Goal: Information Seeking & Learning: Learn about a topic

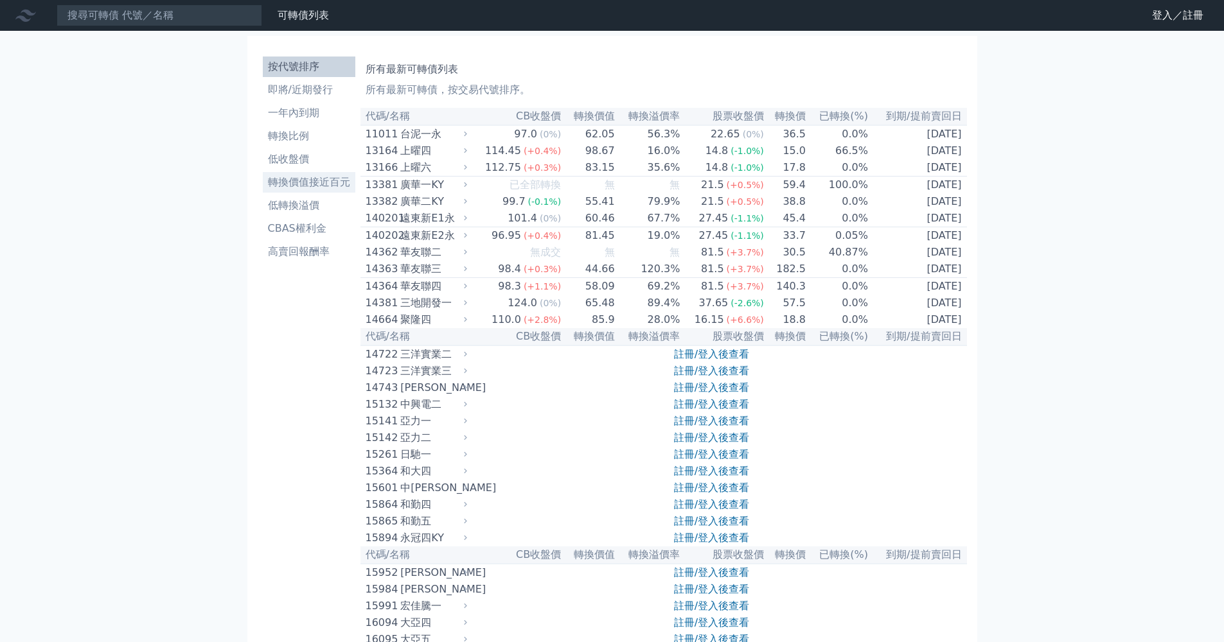
click at [306, 188] on li "轉換價值接近百元" at bounding box center [309, 182] width 93 height 15
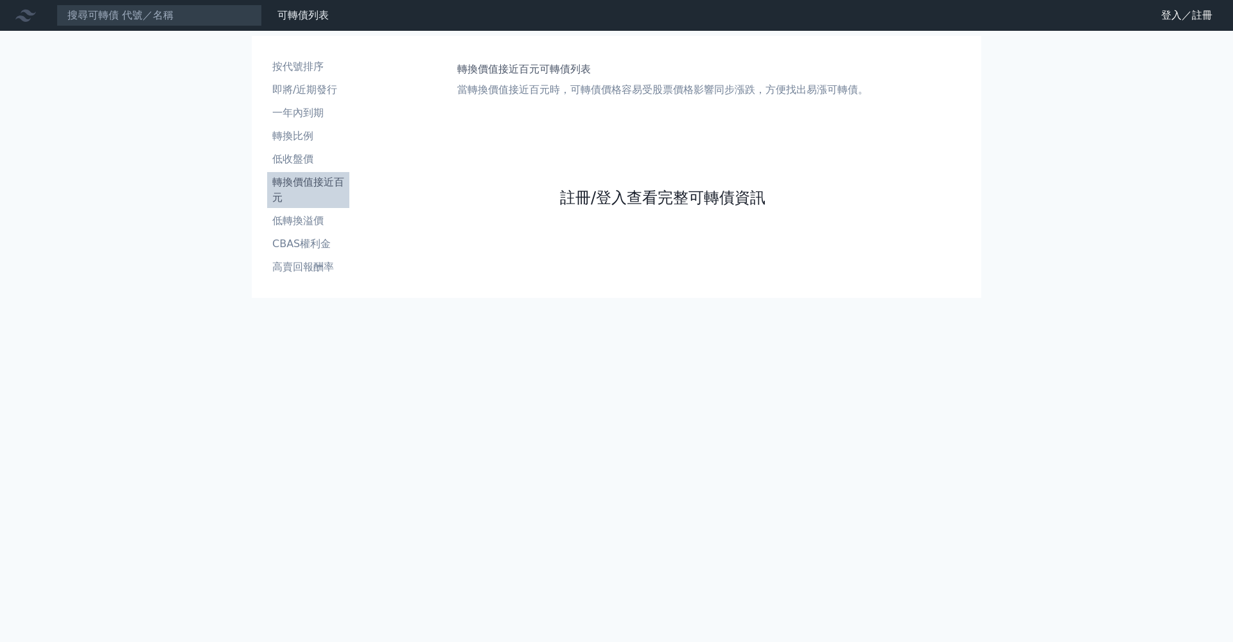
click at [622, 200] on link "註冊/登入查看完整可轉債資訊" at bounding box center [663, 198] width 206 height 21
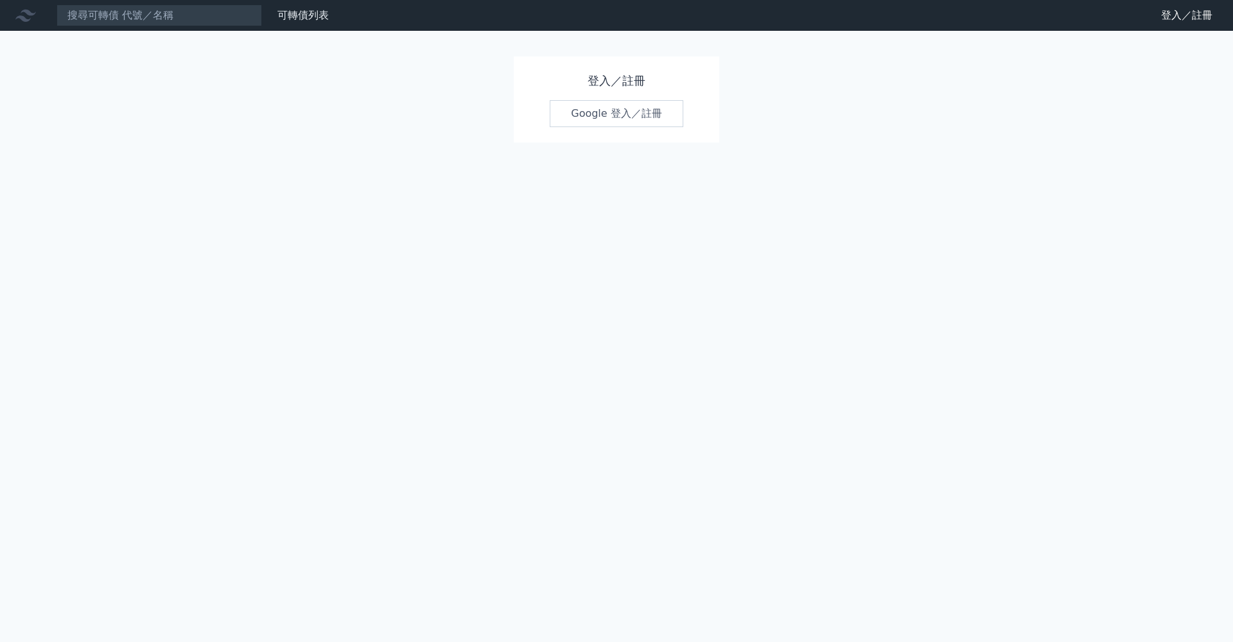
click at [628, 107] on link "Google 登入／註冊" at bounding box center [617, 113] width 134 height 27
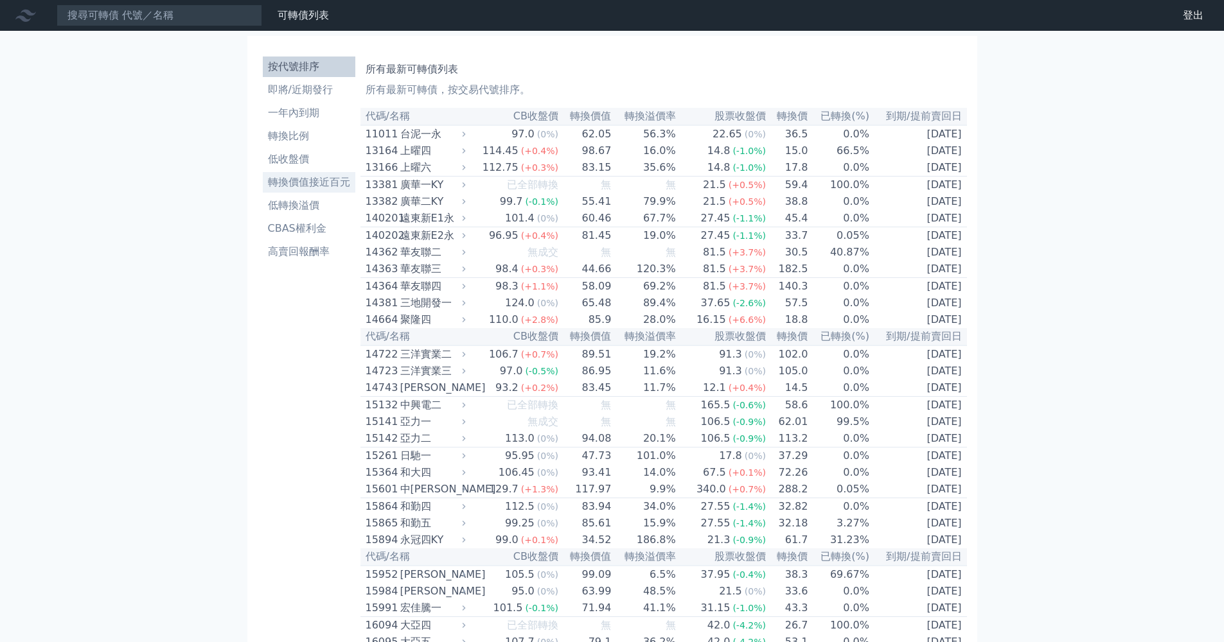
click at [339, 182] on li "轉換價值接近百元" at bounding box center [309, 182] width 93 height 15
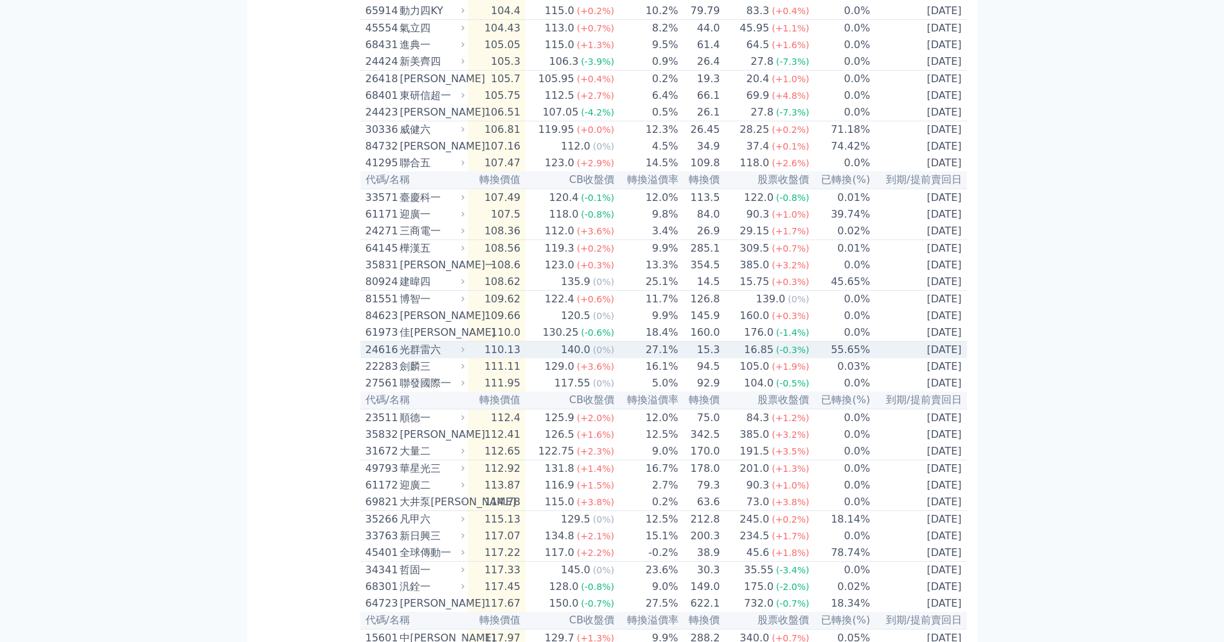
scroll to position [2142, 0]
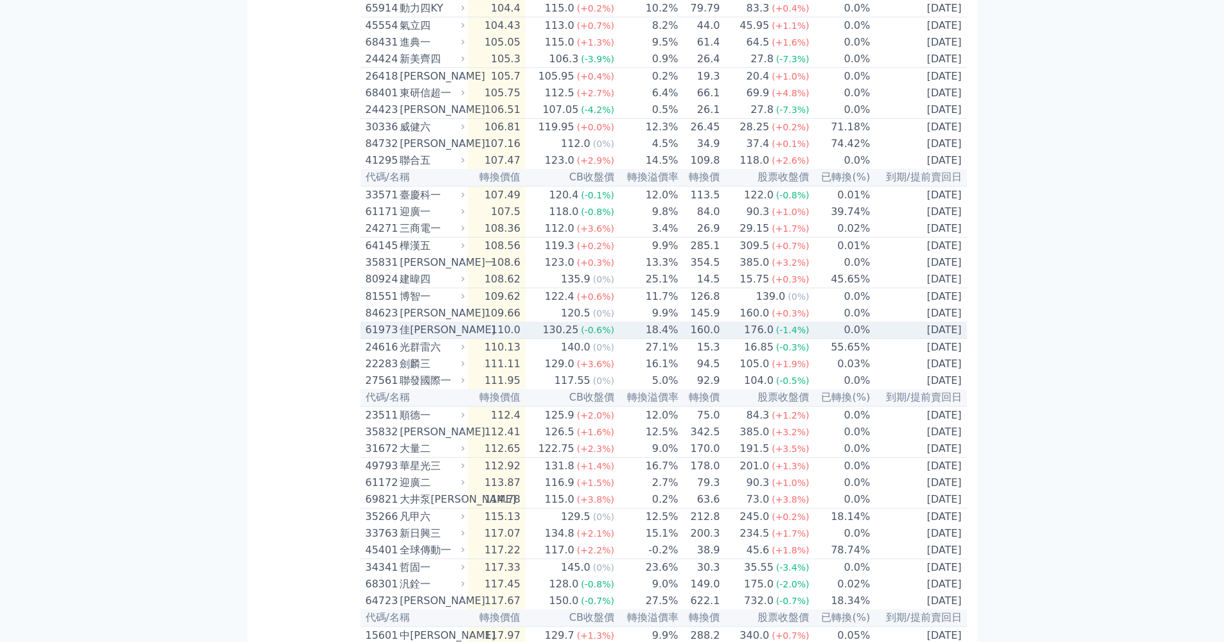
click at [467, 334] on icon at bounding box center [463, 330] width 8 height 8
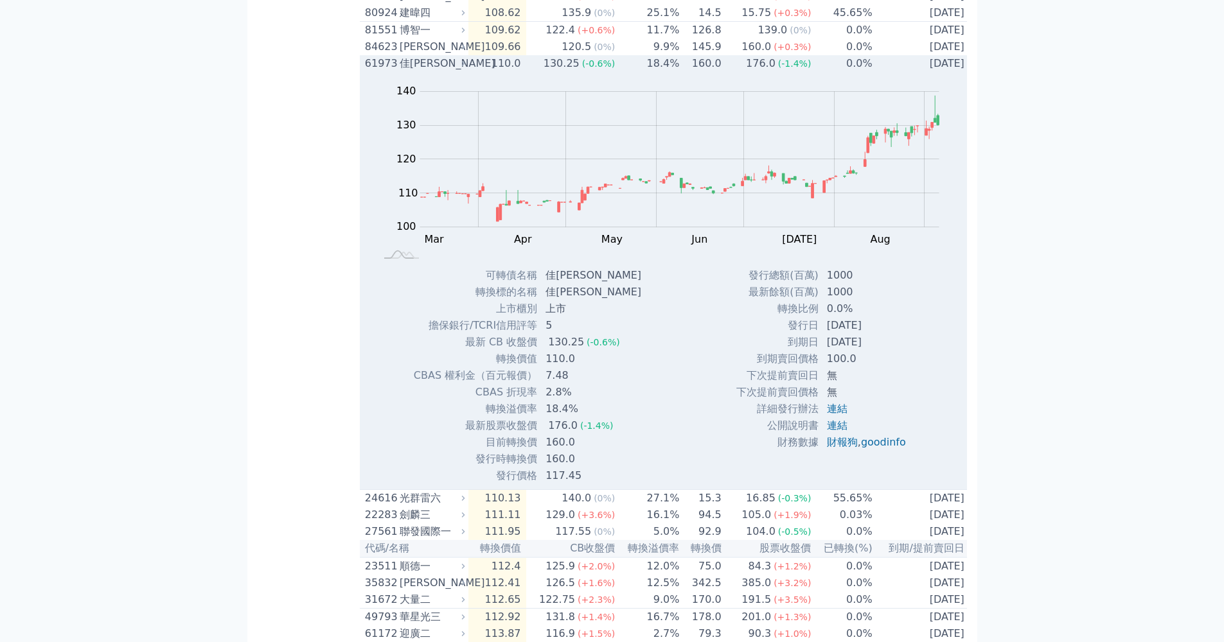
scroll to position [2371, 0]
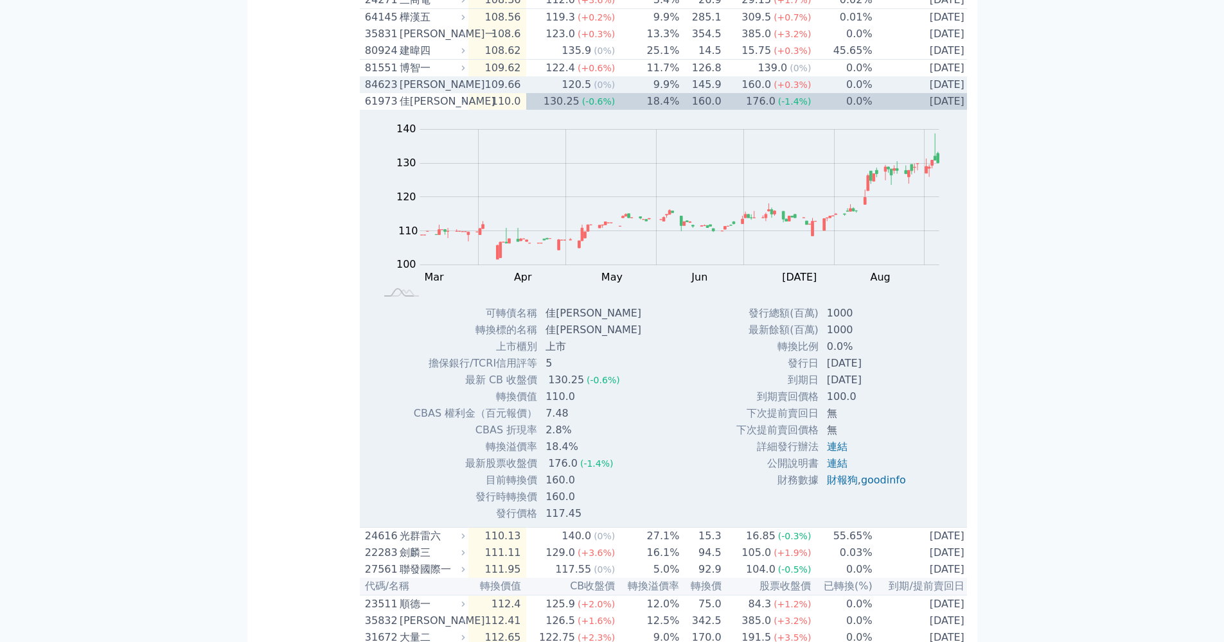
click at [515, 93] on td "109.66" at bounding box center [497, 84] width 58 height 17
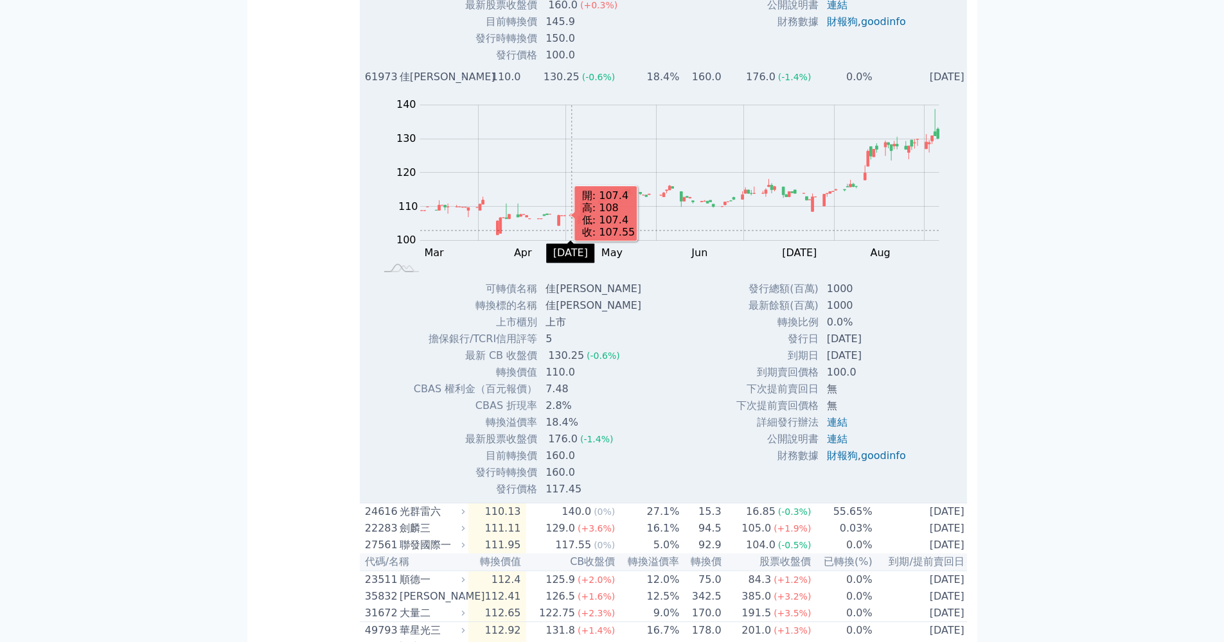
scroll to position [2901, 0]
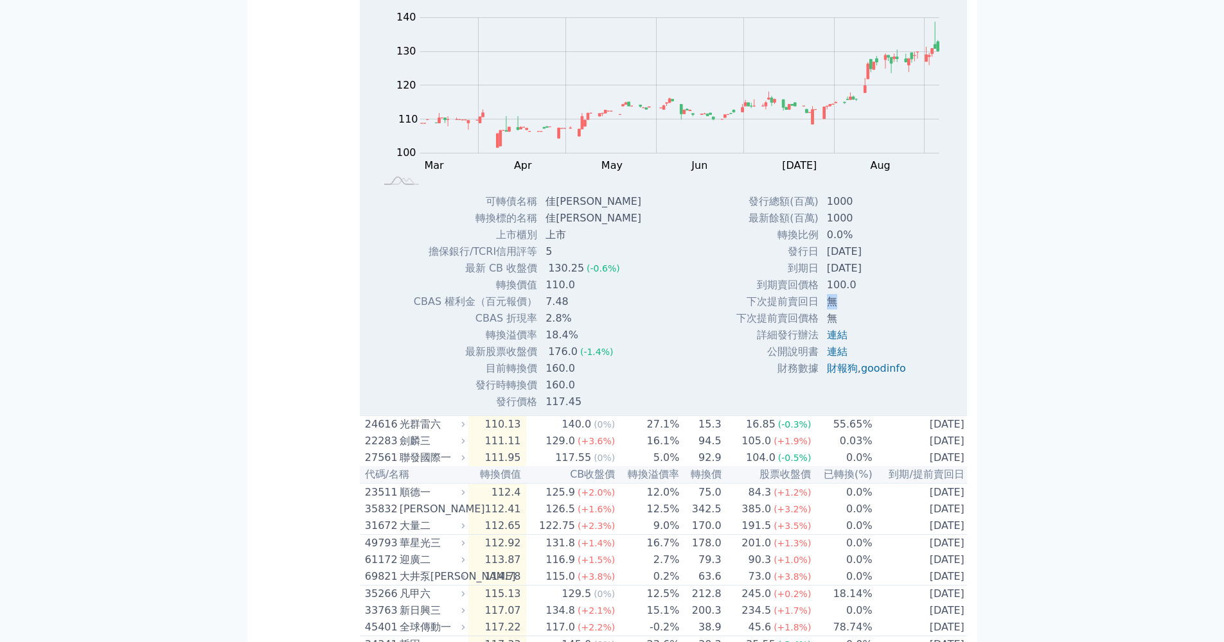
drag, startPoint x: 829, startPoint y: 484, endPoint x: 821, endPoint y: 483, distance: 8.4
click at [821, 310] on td "無" at bounding box center [867, 302] width 97 height 17
drag, startPoint x: 822, startPoint y: 452, endPoint x: 884, endPoint y: 445, distance: 62.2
click at [884, 277] on td "[DATE]" at bounding box center [867, 268] width 97 height 17
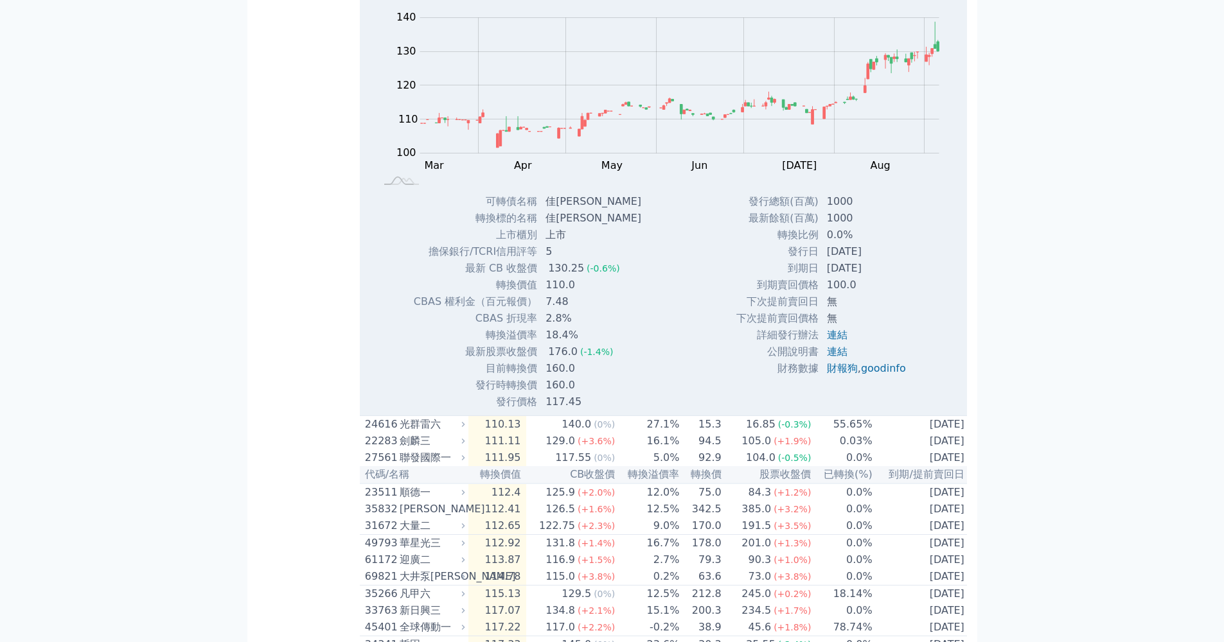
click at [884, 277] on td "[DATE]" at bounding box center [867, 268] width 97 height 17
drag, startPoint x: 875, startPoint y: 434, endPoint x: 825, endPoint y: 436, distance: 50.1
click at [825, 260] on td "[DATE]" at bounding box center [867, 251] width 97 height 17
drag, startPoint x: 824, startPoint y: 436, endPoint x: 886, endPoint y: 431, distance: 61.8
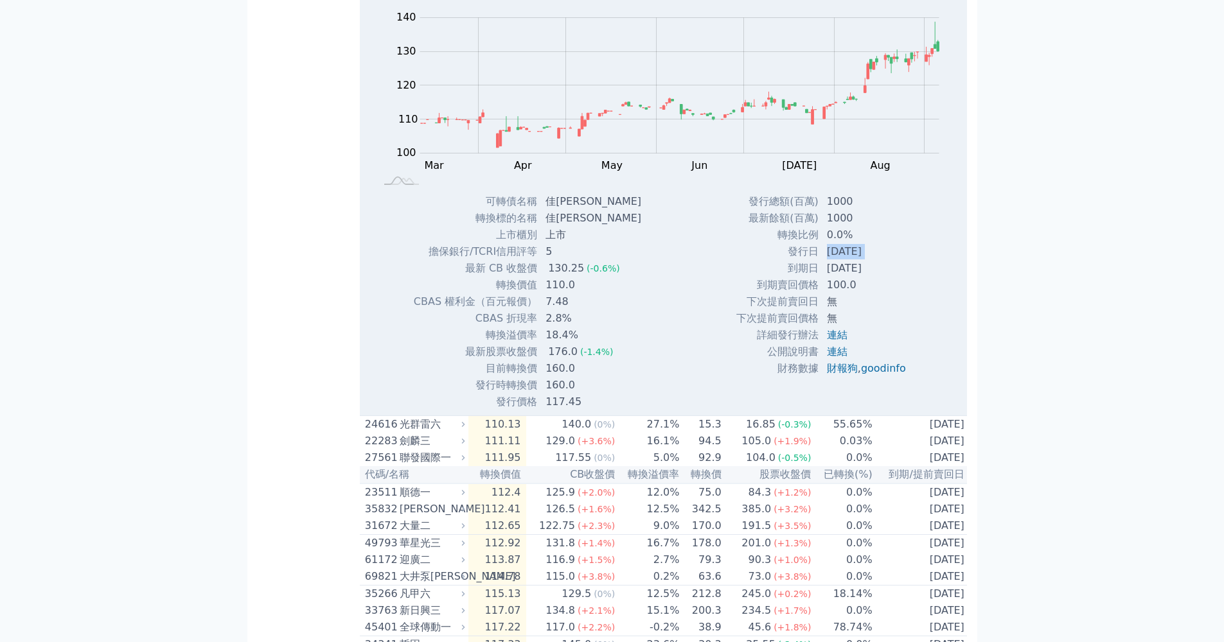
click at [886, 260] on td "[DATE]" at bounding box center [867, 251] width 97 height 17
click at [887, 260] on td "[DATE]" at bounding box center [867, 251] width 97 height 17
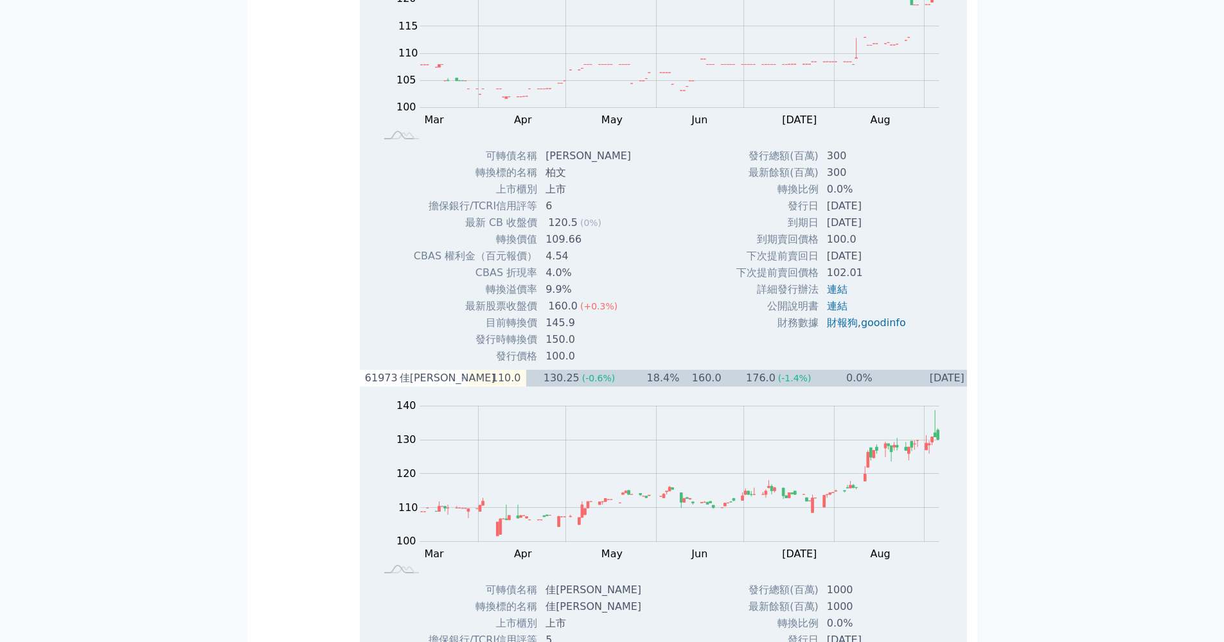
scroll to position [2520, 0]
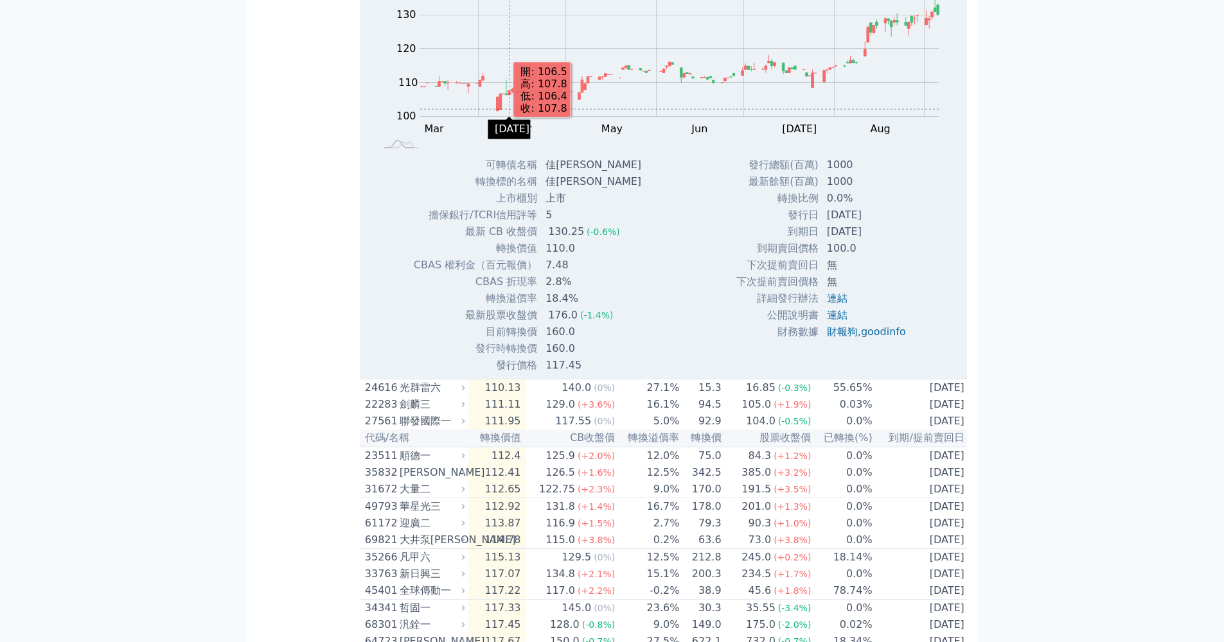
scroll to position [2522, 0]
drag, startPoint x: 534, startPoint y: 443, endPoint x: 580, endPoint y: 436, distance: 46.7
click at [580, 271] on td "7.48" at bounding box center [595, 262] width 114 height 17
drag, startPoint x: 559, startPoint y: 442, endPoint x: 542, endPoint y: 439, distance: 17.6
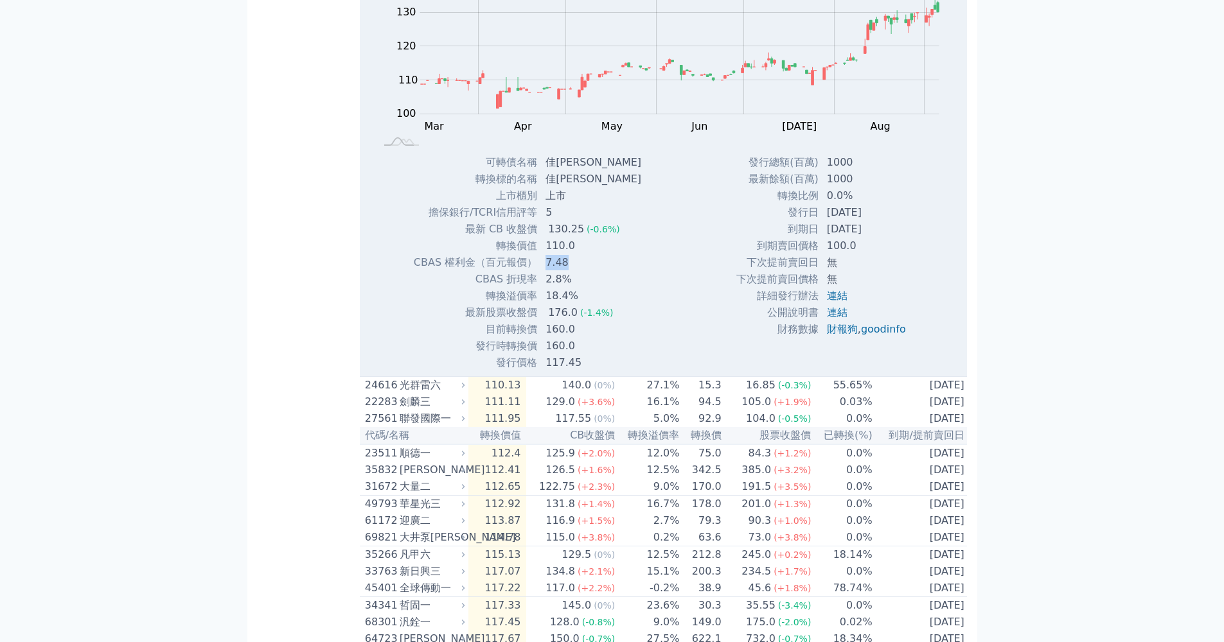
click at [542, 271] on td "7.48" at bounding box center [595, 262] width 114 height 17
click at [541, 271] on td "7.48" at bounding box center [595, 262] width 114 height 17
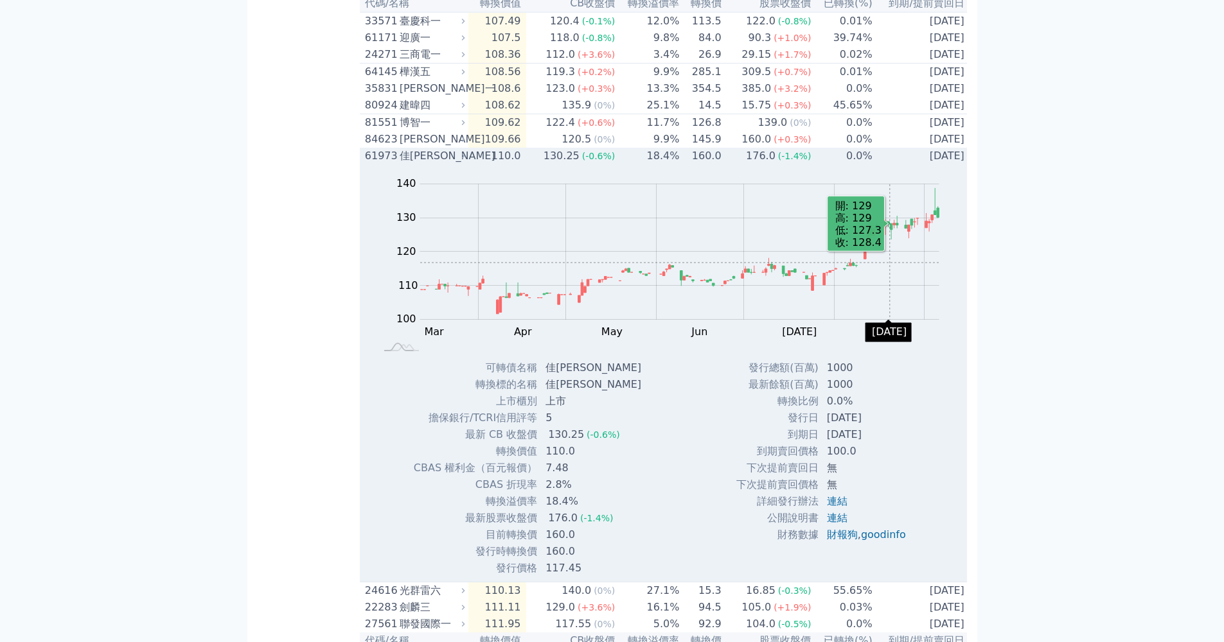
scroll to position [2578, 0]
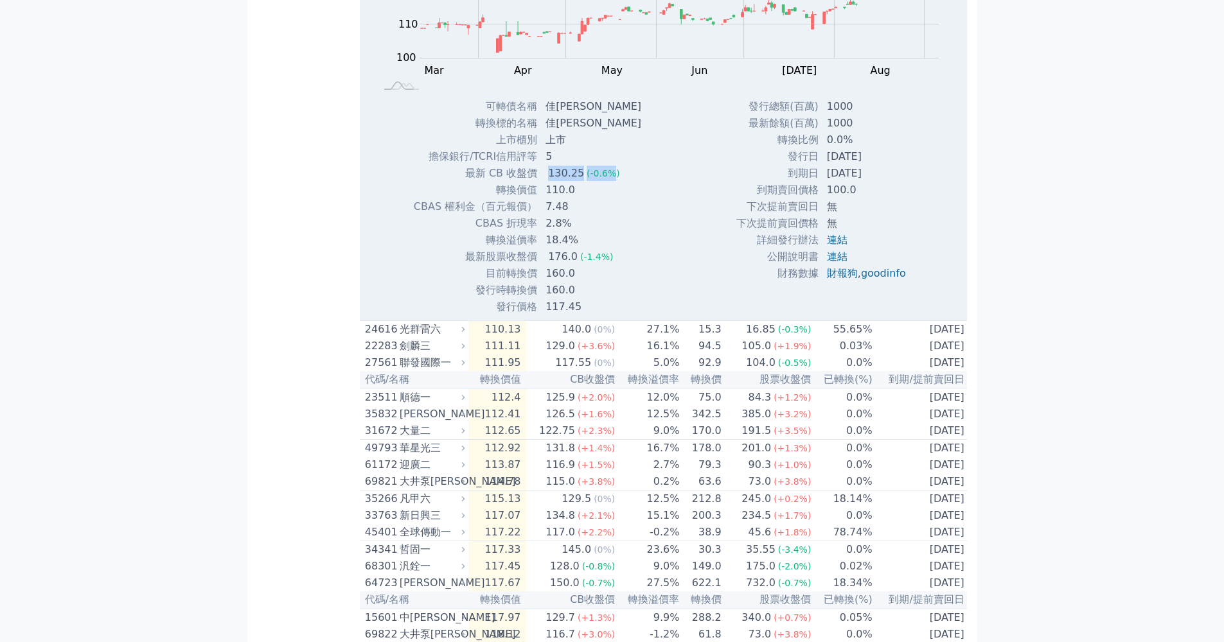
drag, startPoint x: 542, startPoint y: 351, endPoint x: 603, endPoint y: 356, distance: 60.6
click at [603, 182] on td "130.25 (-0.6%)" at bounding box center [595, 173] width 114 height 17
click at [603, 179] on span "(-0.6%)" at bounding box center [603, 173] width 33 height 10
drag, startPoint x: 556, startPoint y: 368, endPoint x: 546, endPoint y: 367, distance: 9.7
click at [546, 199] on td "110.0" at bounding box center [595, 190] width 114 height 17
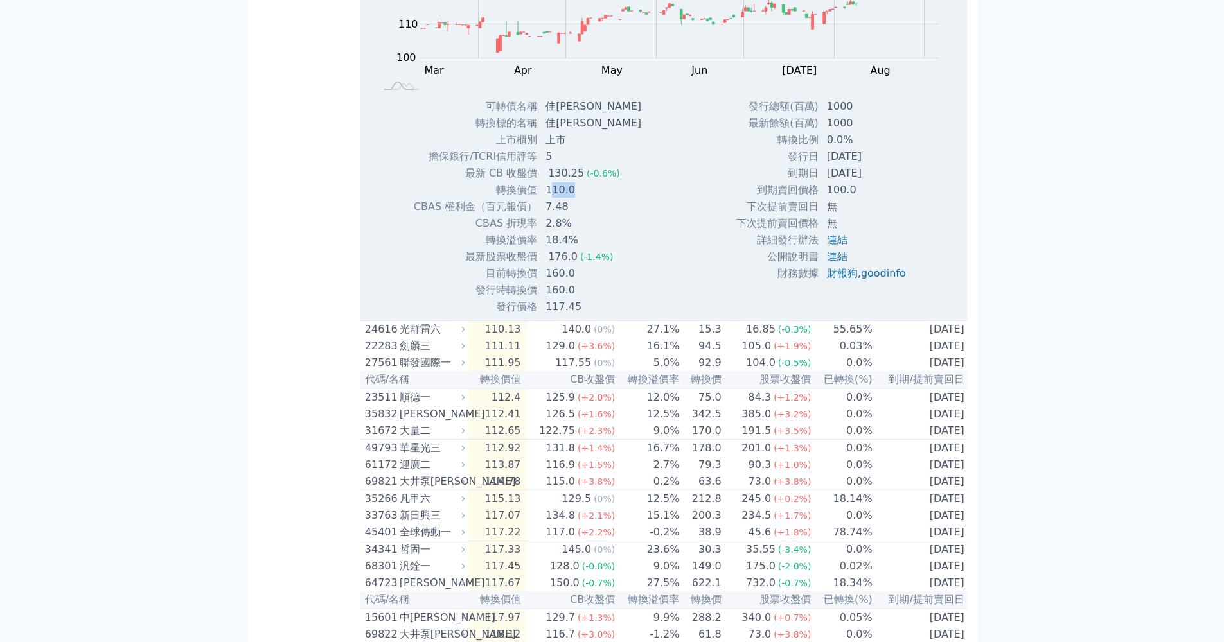
click at [546, 199] on td "110.0" at bounding box center [595, 190] width 114 height 17
drag, startPoint x: 558, startPoint y: 372, endPoint x: 581, endPoint y: 367, distance: 23.1
click at [581, 199] on td "110.0" at bounding box center [595, 190] width 114 height 17
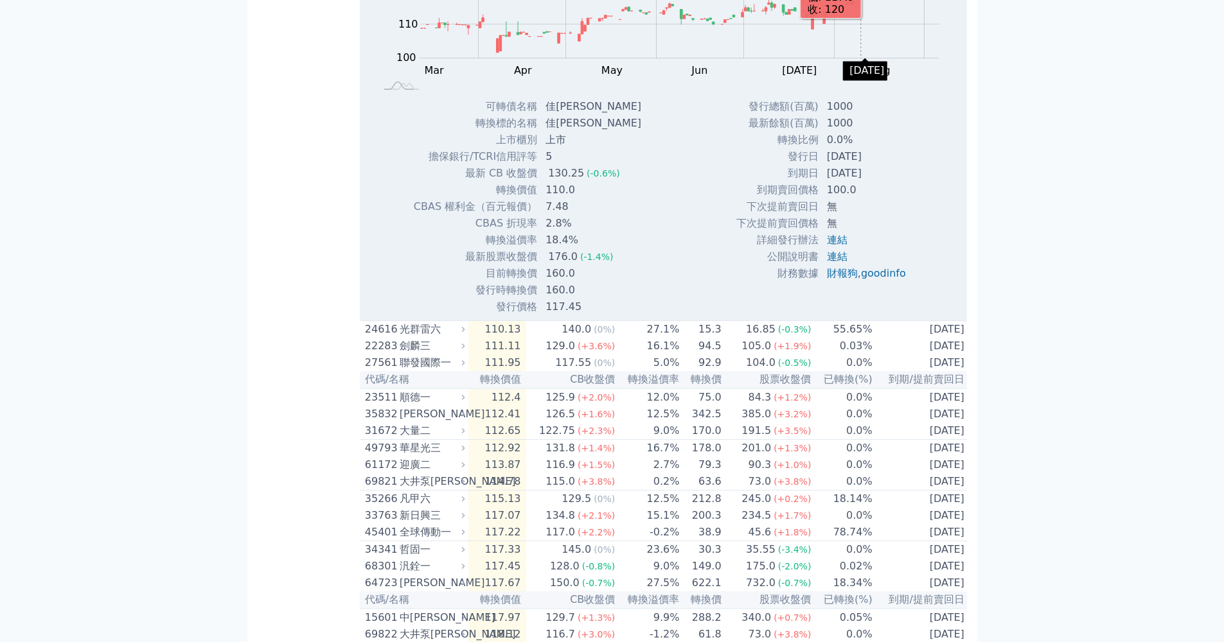
drag, startPoint x: 544, startPoint y: 369, endPoint x: 570, endPoint y: 366, distance: 25.8
click at [570, 199] on td "110.0" at bounding box center [595, 190] width 114 height 17
click at [575, 199] on td "110.0" at bounding box center [595, 190] width 114 height 17
drag, startPoint x: 543, startPoint y: 422, endPoint x: 565, endPoint y: 421, distance: 21.9
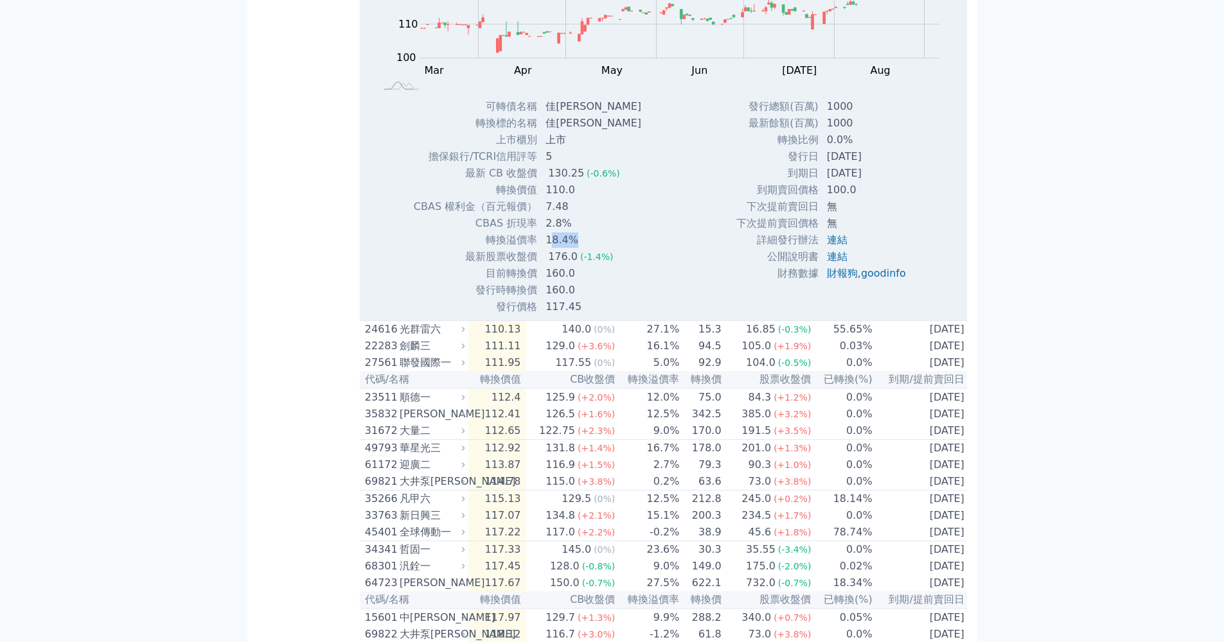
click at [565, 249] on td "18.4%" at bounding box center [595, 240] width 114 height 17
drag, startPoint x: 552, startPoint y: 354, endPoint x: 529, endPoint y: 354, distance: 23.1
click at [529, 182] on tr "最新 CB 收盤價 130.25 (-0.6%)" at bounding box center [532, 173] width 238 height 17
click at [529, 182] on td "最新 CB 收盤價" at bounding box center [475, 173] width 125 height 17
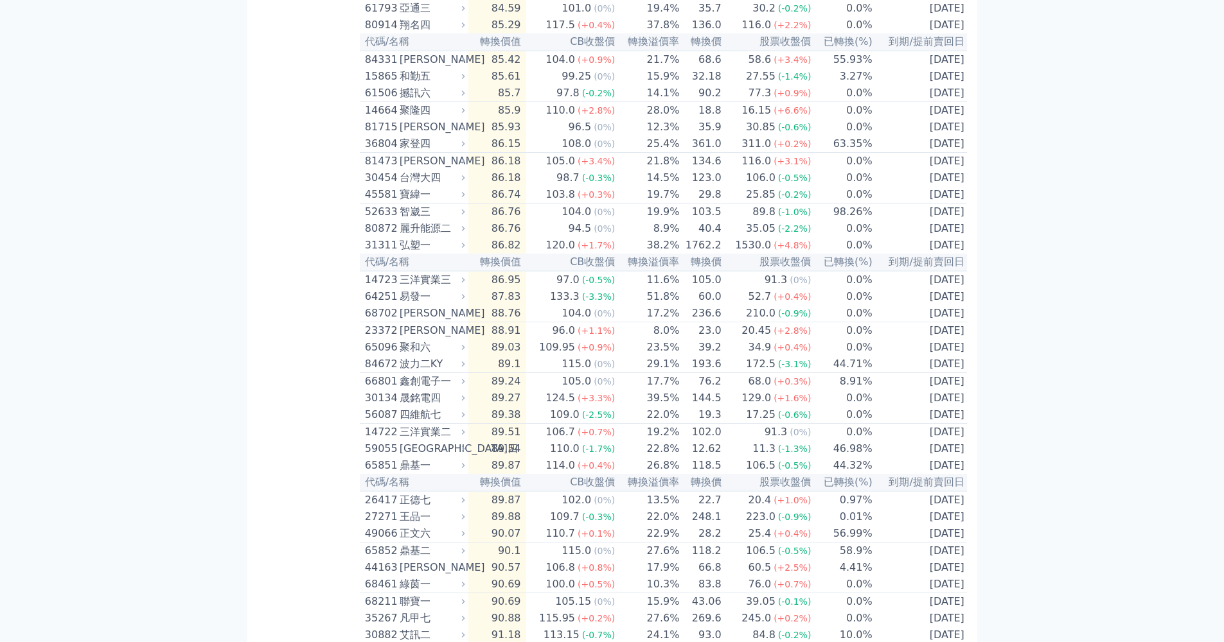
scroll to position [0, 0]
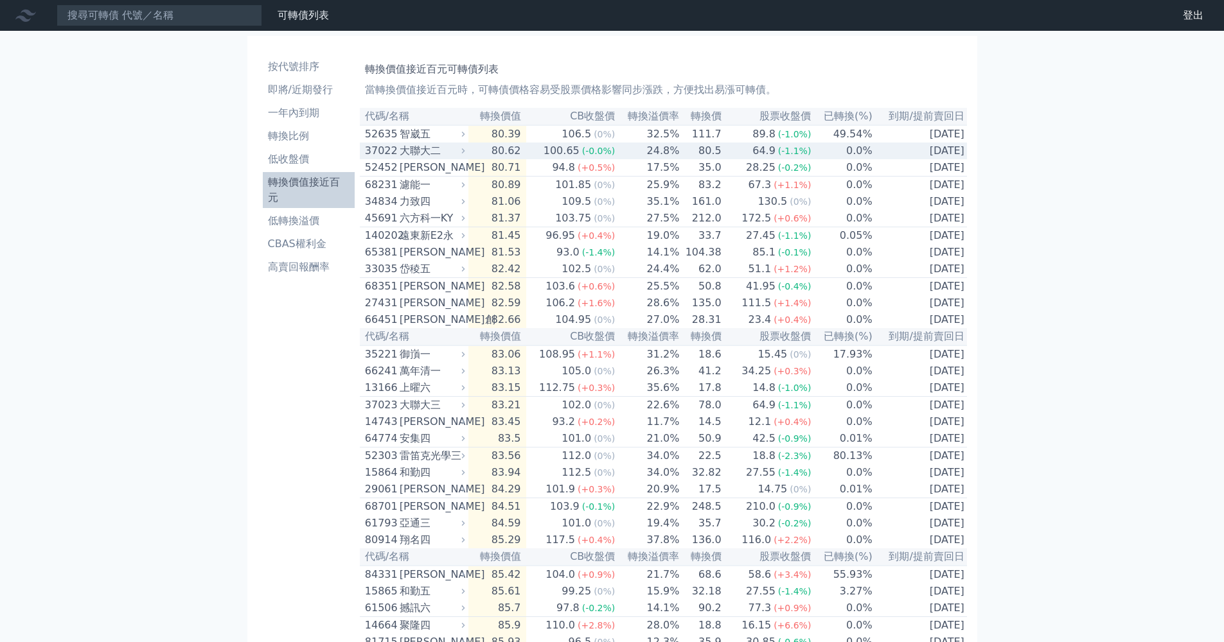
click at [452, 151] on div "大聯大二" at bounding box center [431, 150] width 63 height 15
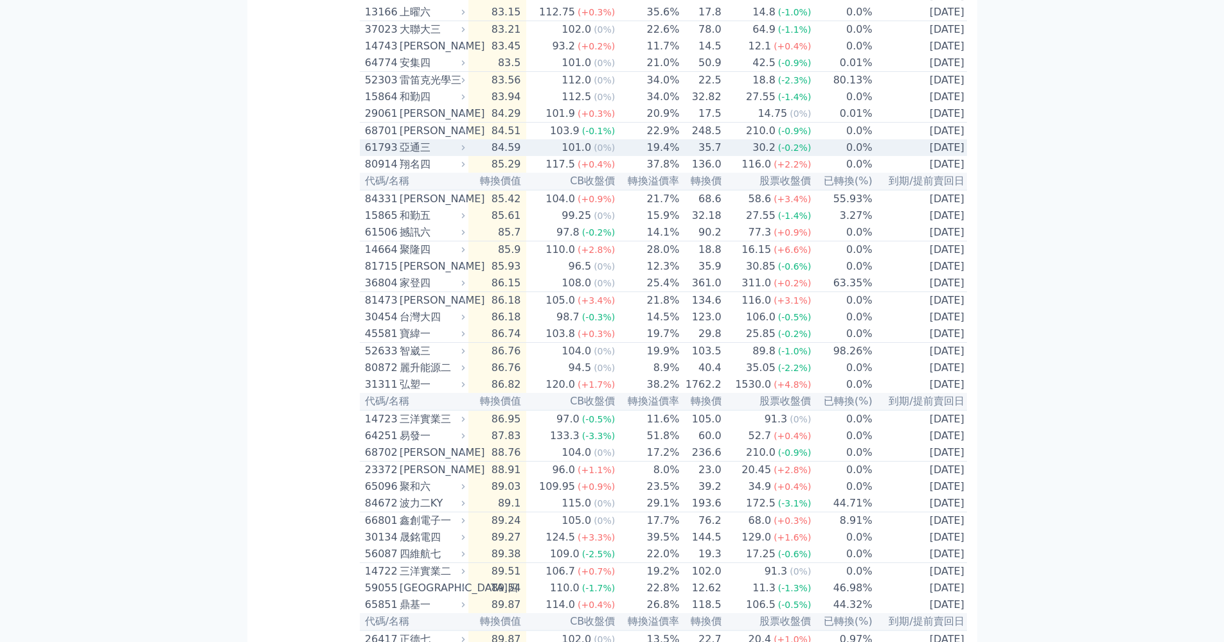
scroll to position [936, 0]
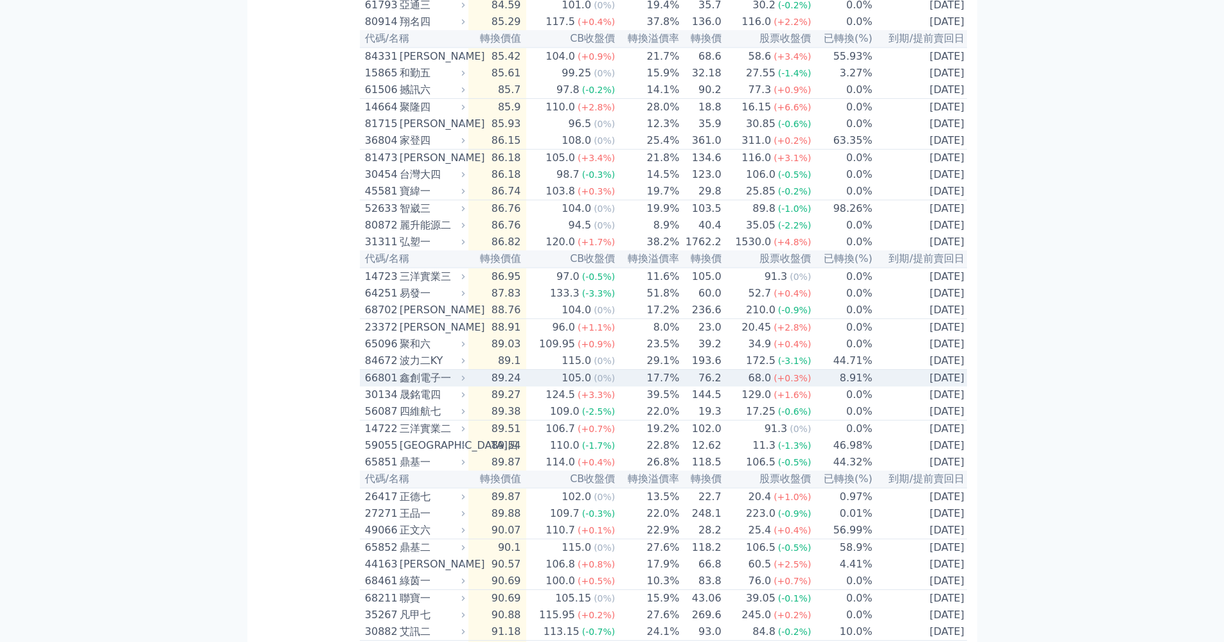
click at [461, 386] on div "鑫創電子一" at bounding box center [431, 378] width 63 height 15
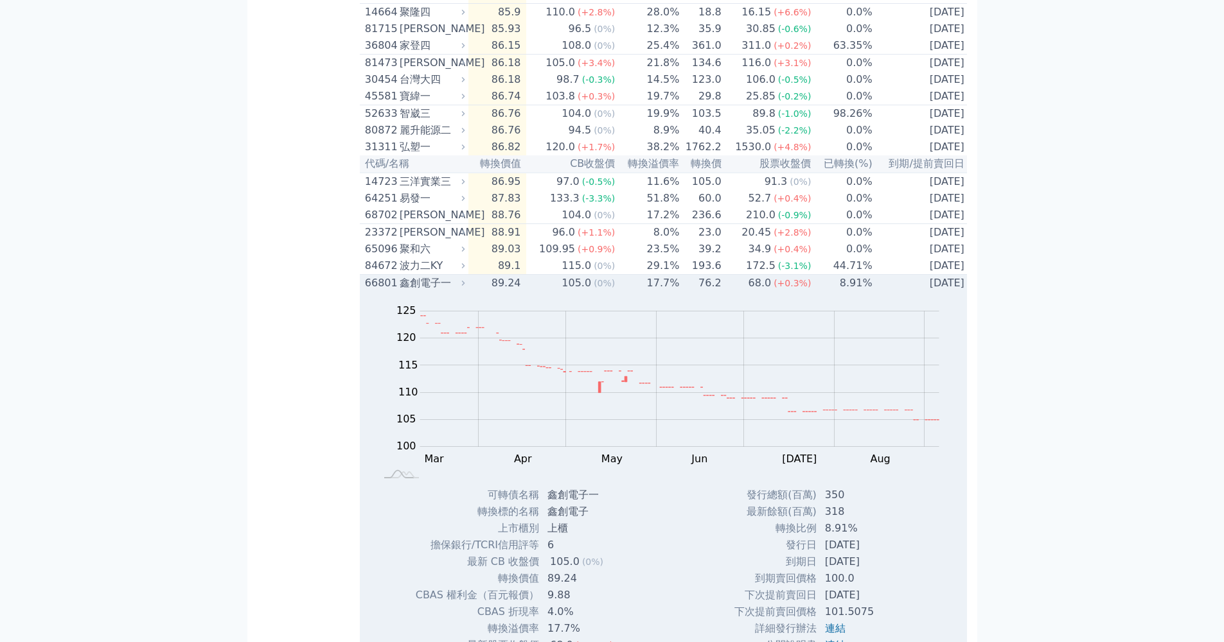
scroll to position [1077, 0]
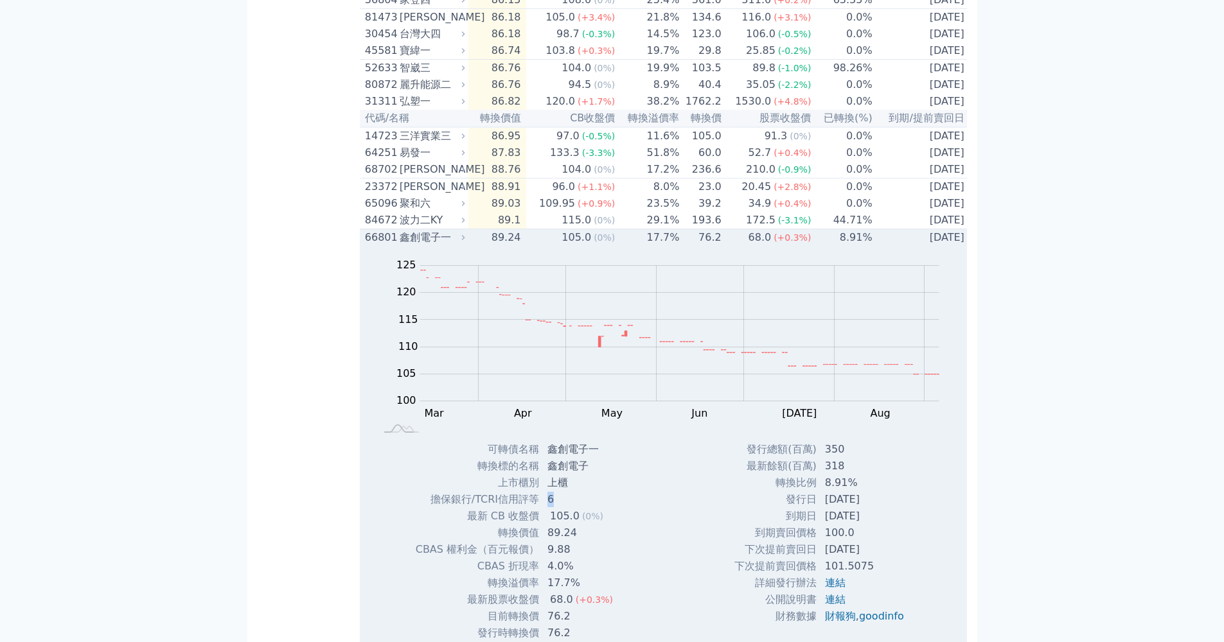
drag, startPoint x: 545, startPoint y: 564, endPoint x: 554, endPoint y: 563, distance: 9.1
click at [554, 508] on td "6" at bounding box center [582, 499] width 84 height 17
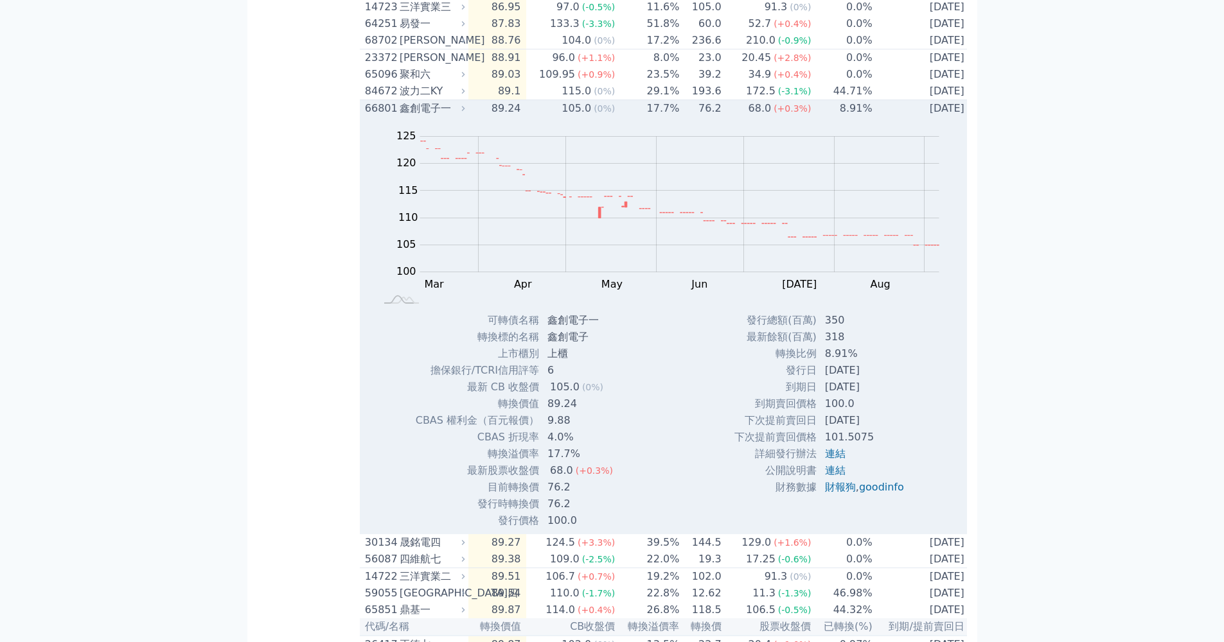
scroll to position [1283, 0]
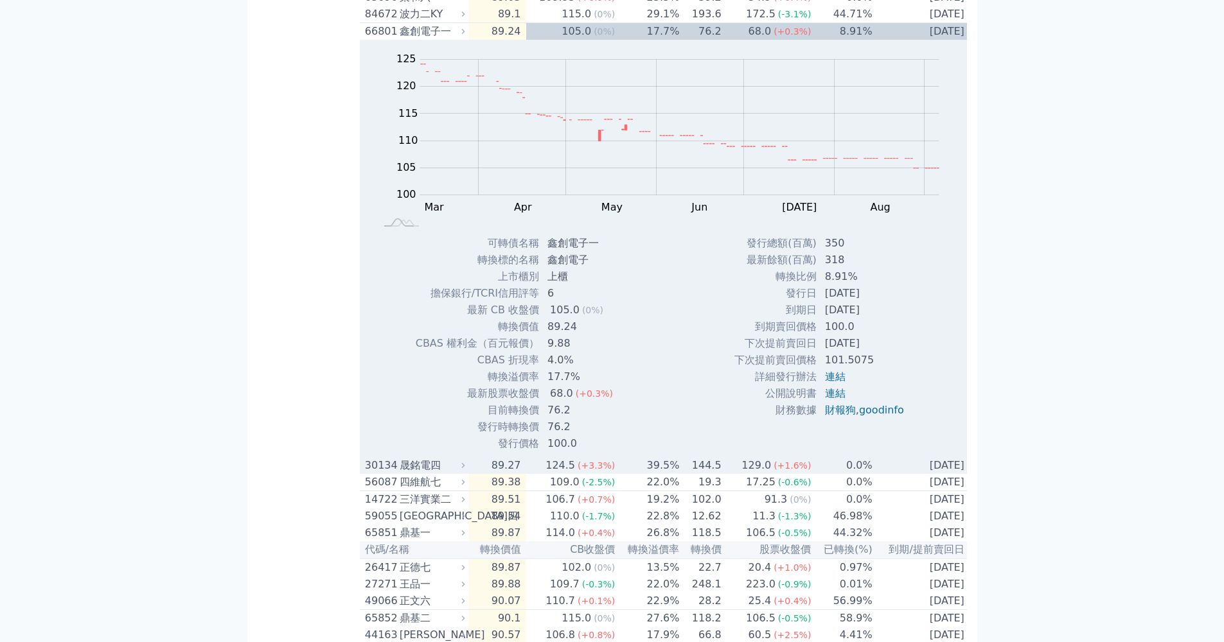
click at [453, 473] on div "晟銘電四" at bounding box center [431, 465] width 63 height 15
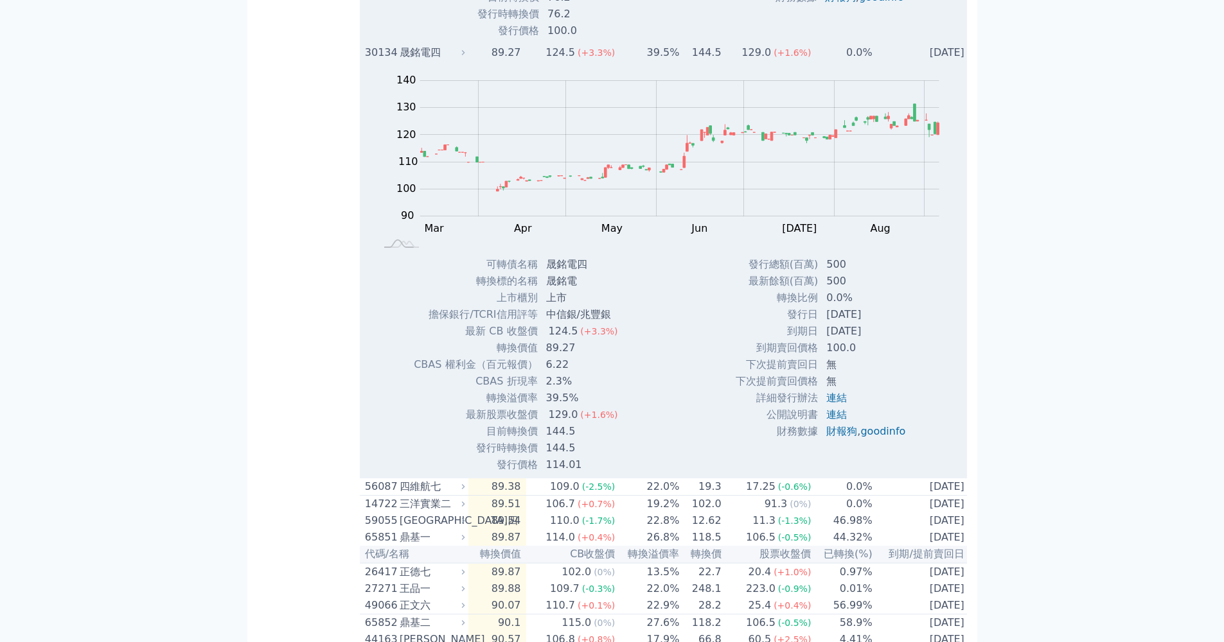
scroll to position [1334, 0]
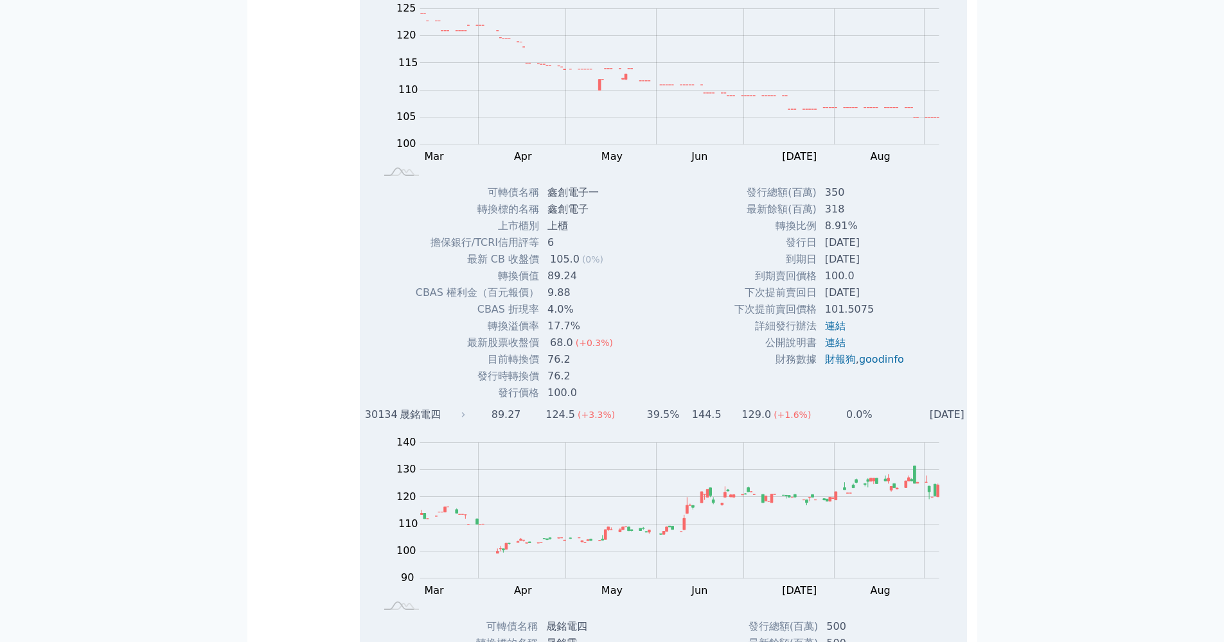
click at [409, 423] on div "晟銘電四" at bounding box center [431, 414] width 63 height 15
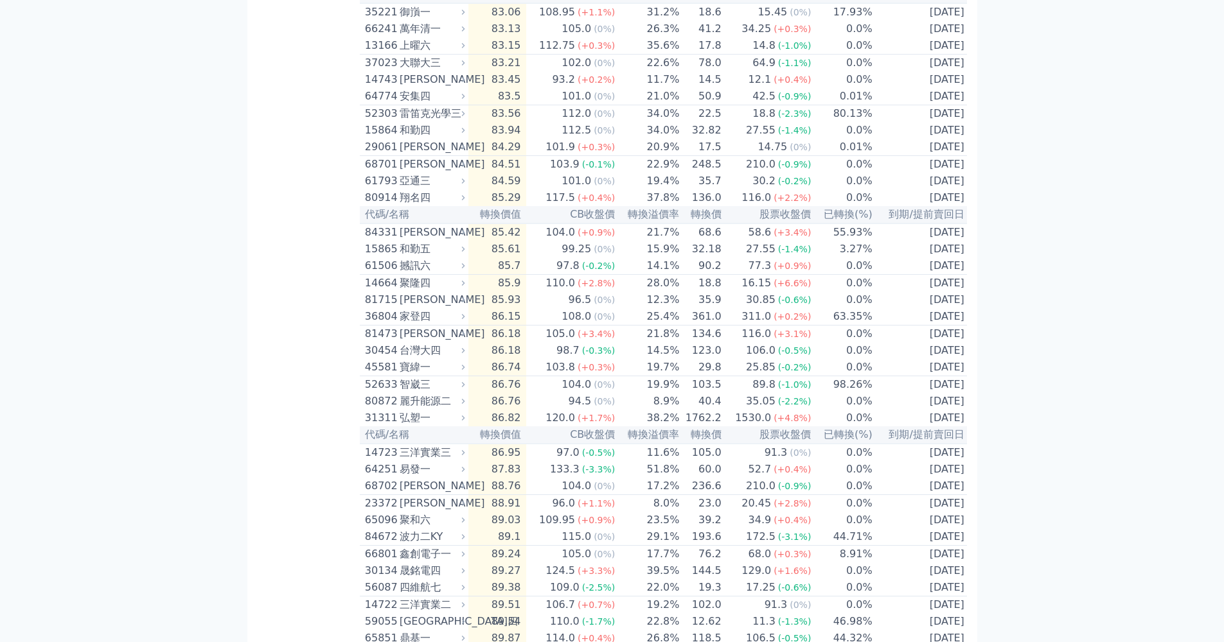
scroll to position [0, 0]
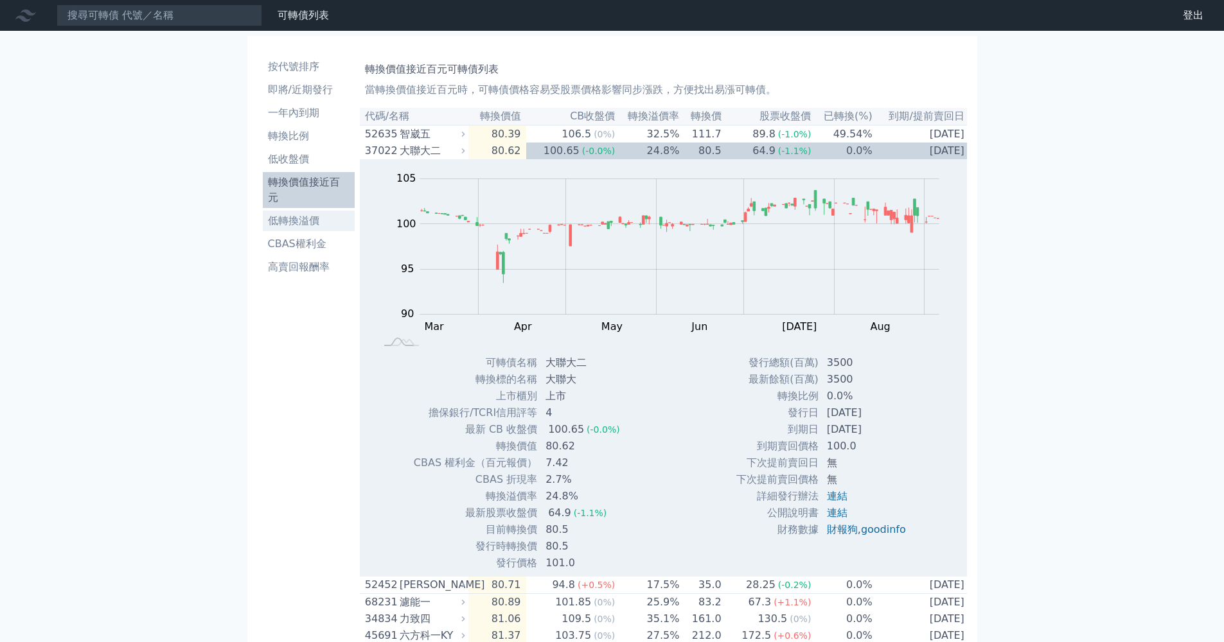
click at [293, 213] on li "低轉換溢價" at bounding box center [309, 220] width 92 height 15
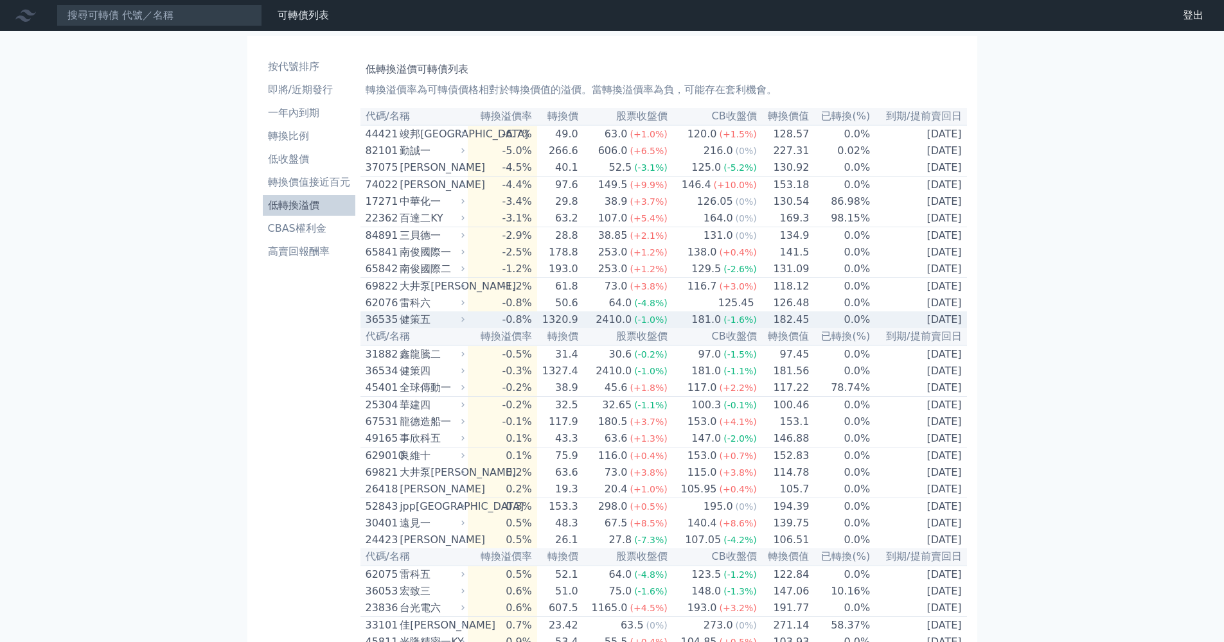
click at [457, 328] on div "健策五" at bounding box center [431, 319] width 62 height 15
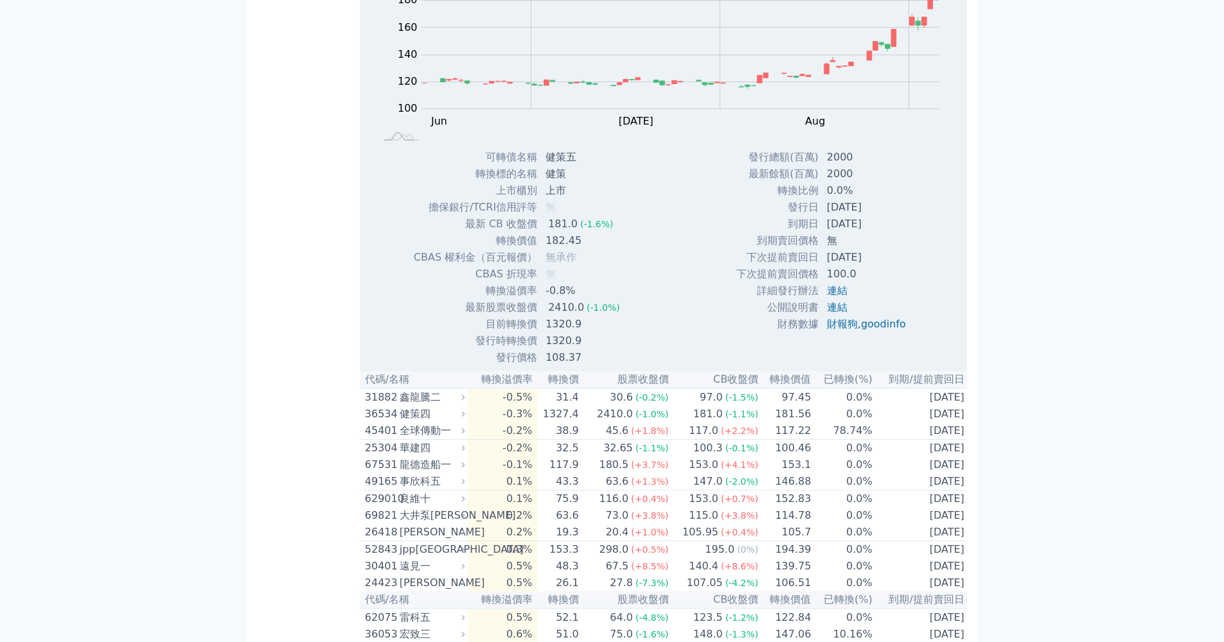
scroll to position [402, 0]
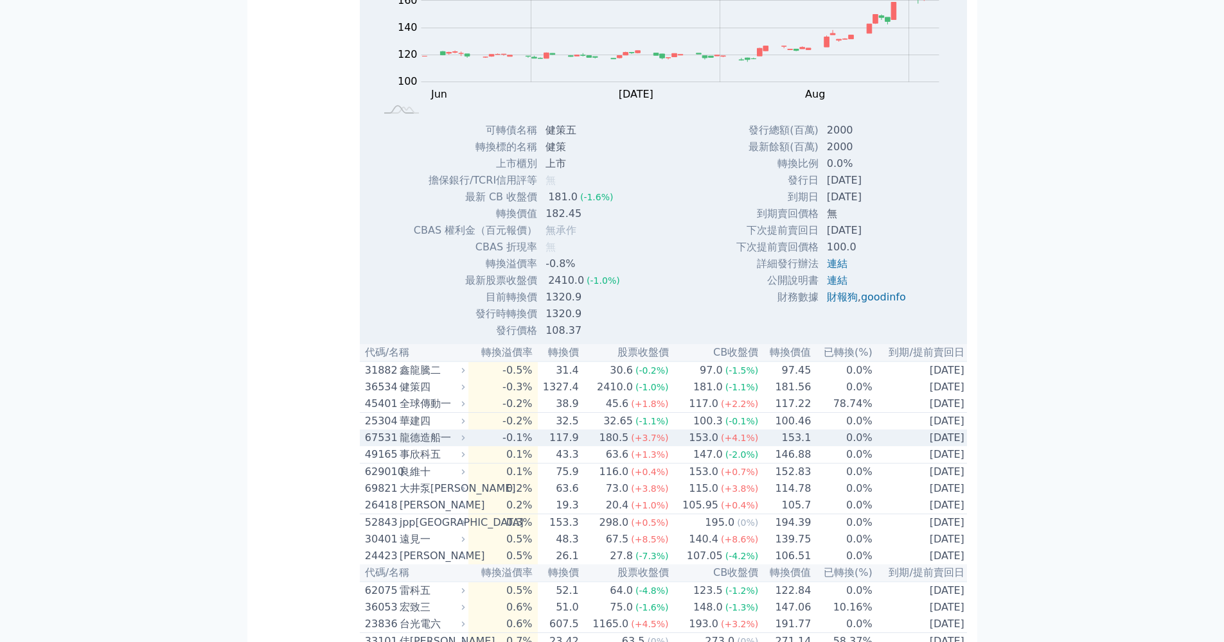
click at [527, 446] on td "-0.1%" at bounding box center [502, 438] width 69 height 17
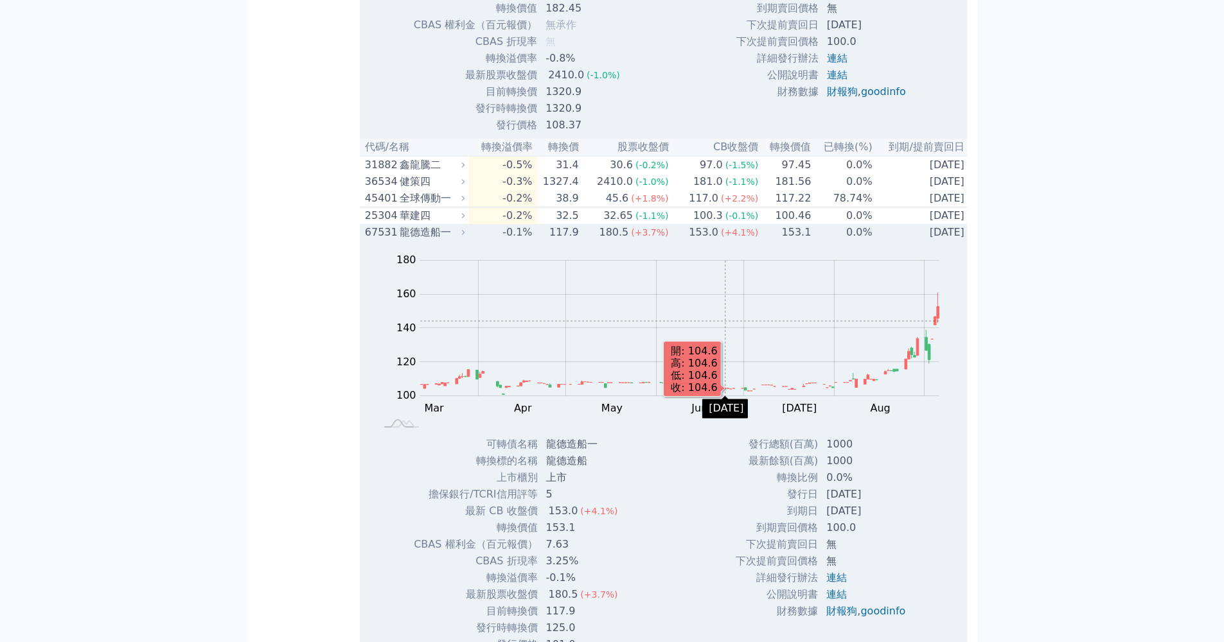
scroll to position [1120, 0]
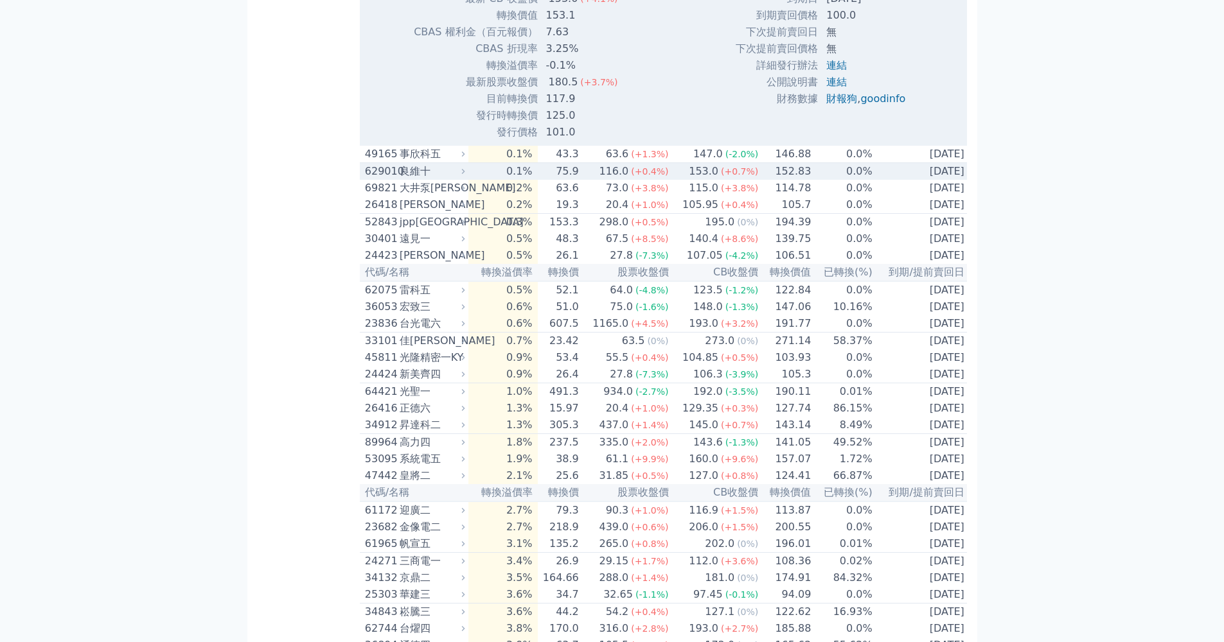
click at [463, 179] on div "良維十" at bounding box center [431, 171] width 63 height 15
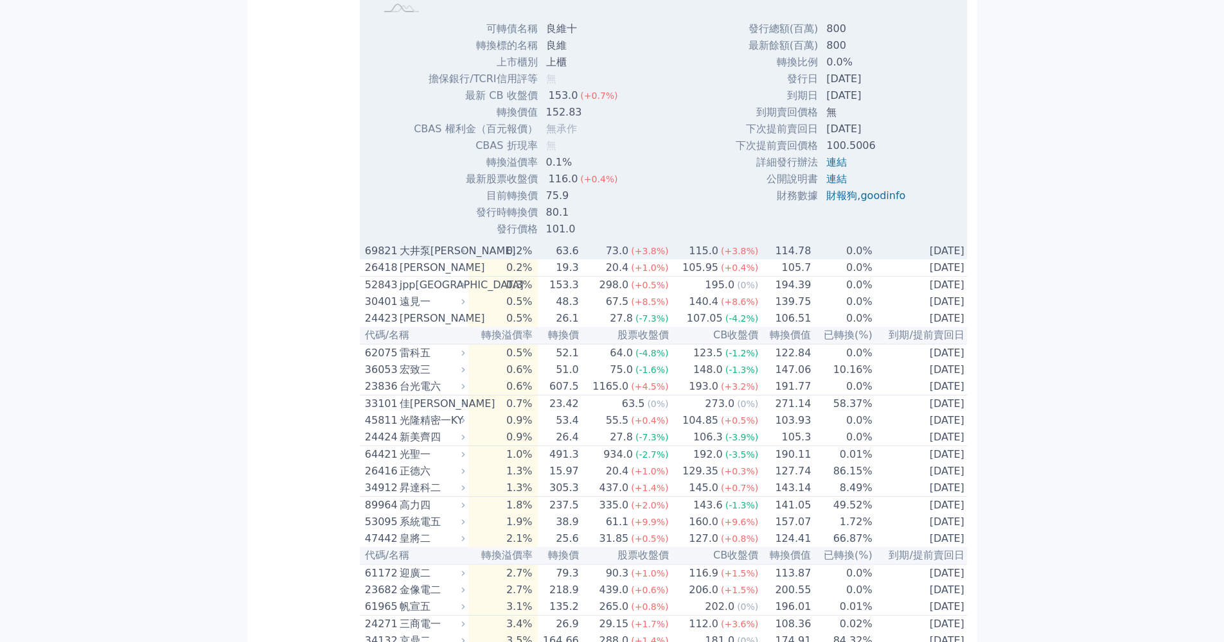
scroll to position [1616, 0]
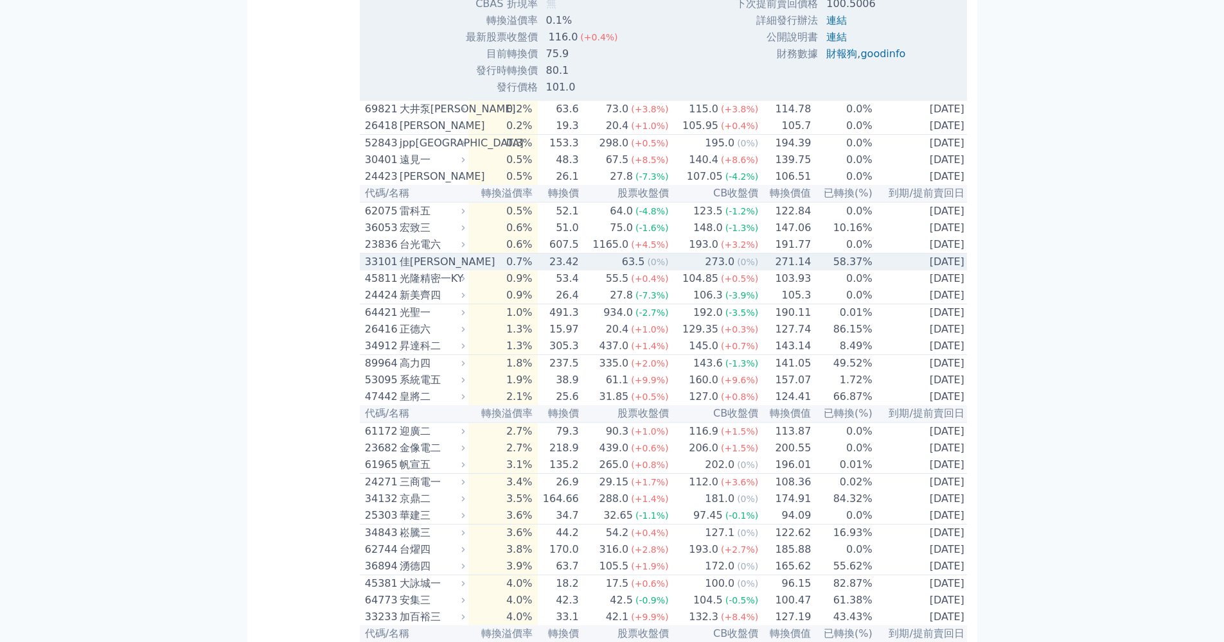
click at [455, 270] on div "佳[PERSON_NAME]" at bounding box center [431, 261] width 63 height 15
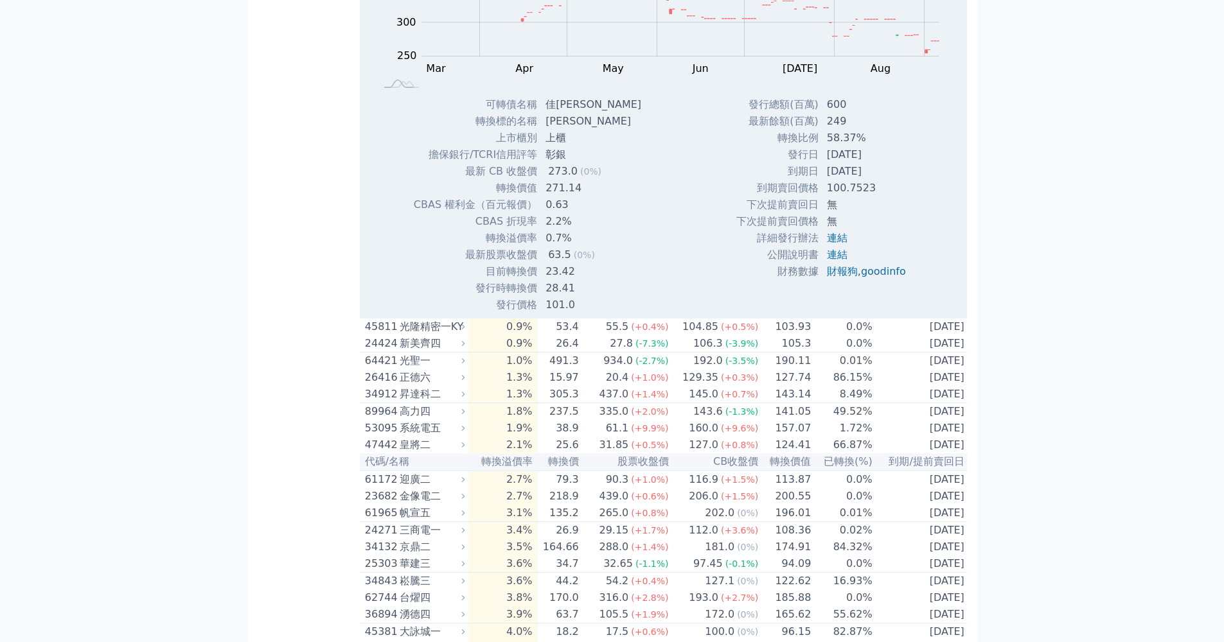
scroll to position [2209, 0]
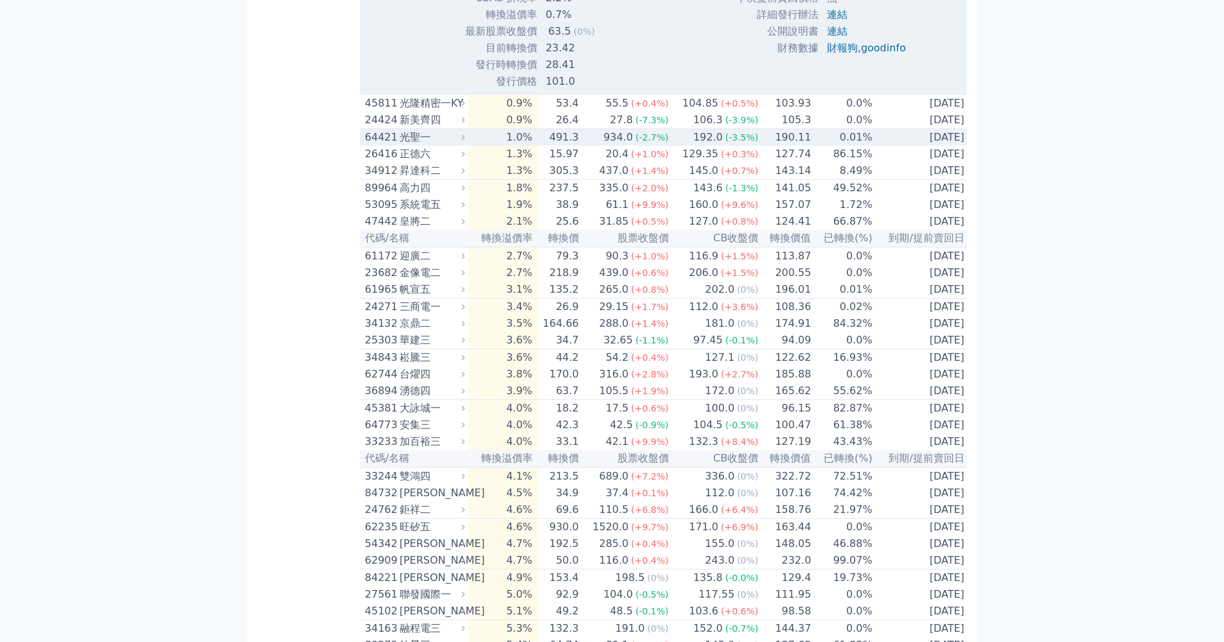
click at [419, 145] on div "光聖一" at bounding box center [431, 137] width 63 height 15
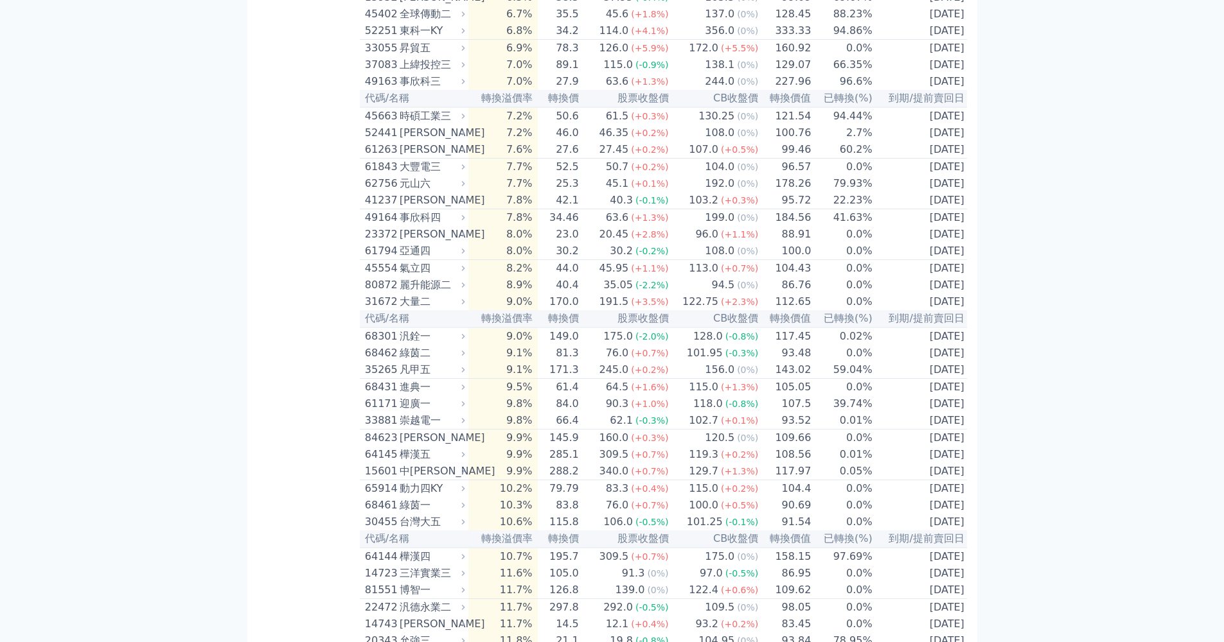
scroll to position [3534, 0]
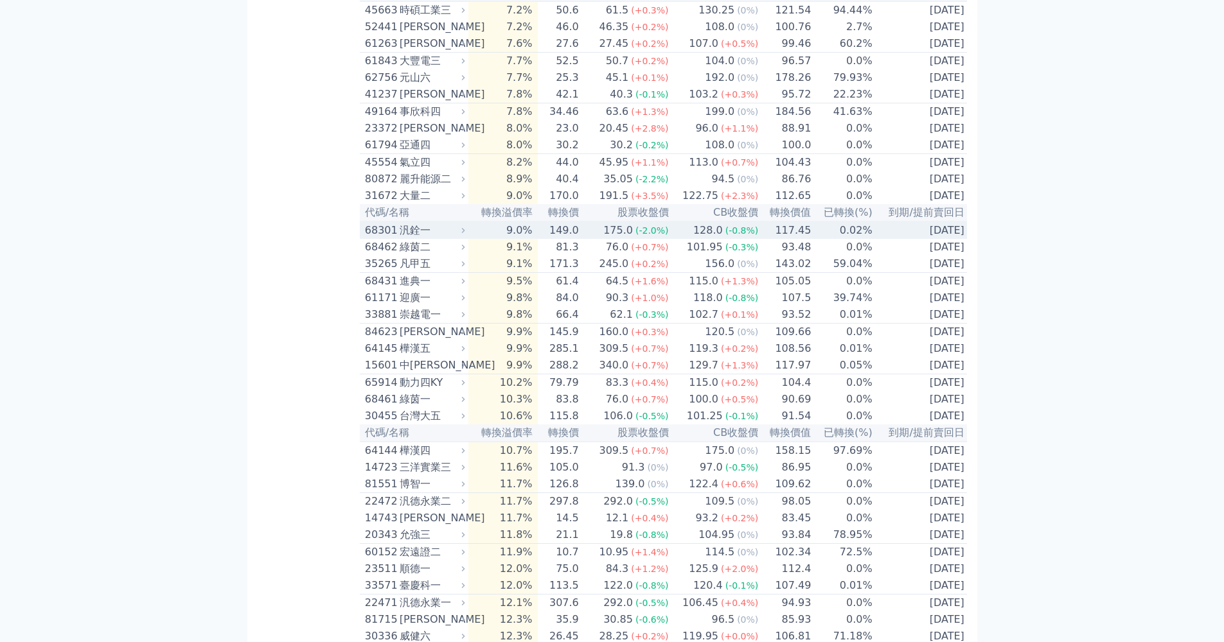
click at [742, 236] on span "(-0.8%)" at bounding box center [741, 230] width 33 height 10
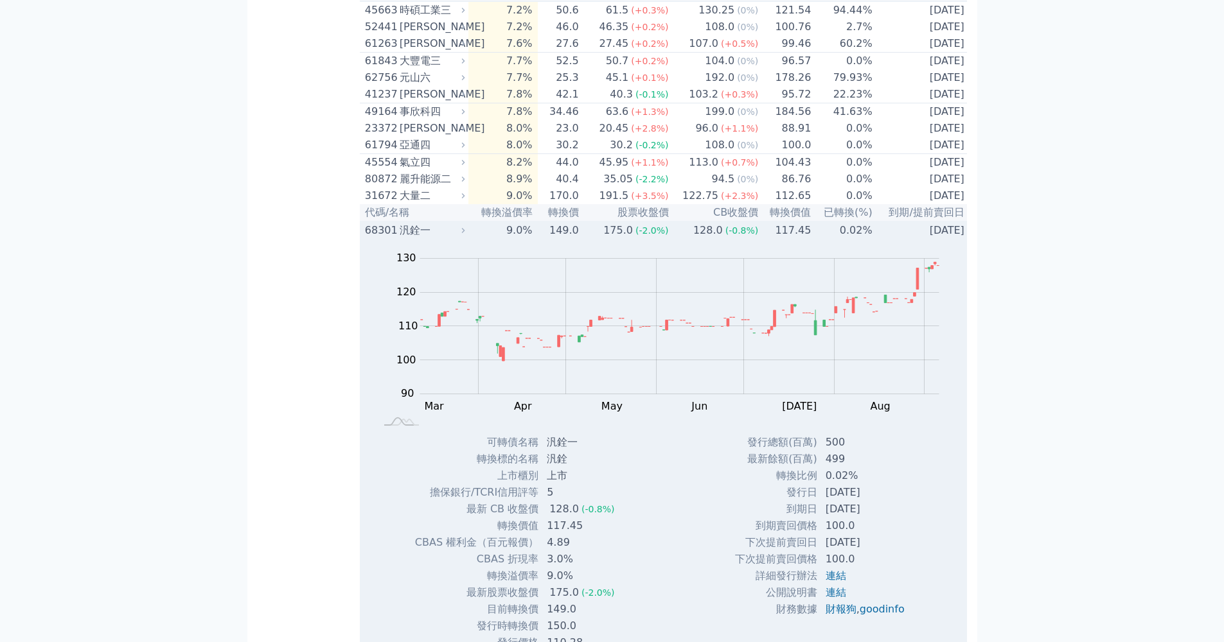
click at [743, 236] on span "(-0.8%)" at bounding box center [741, 230] width 33 height 10
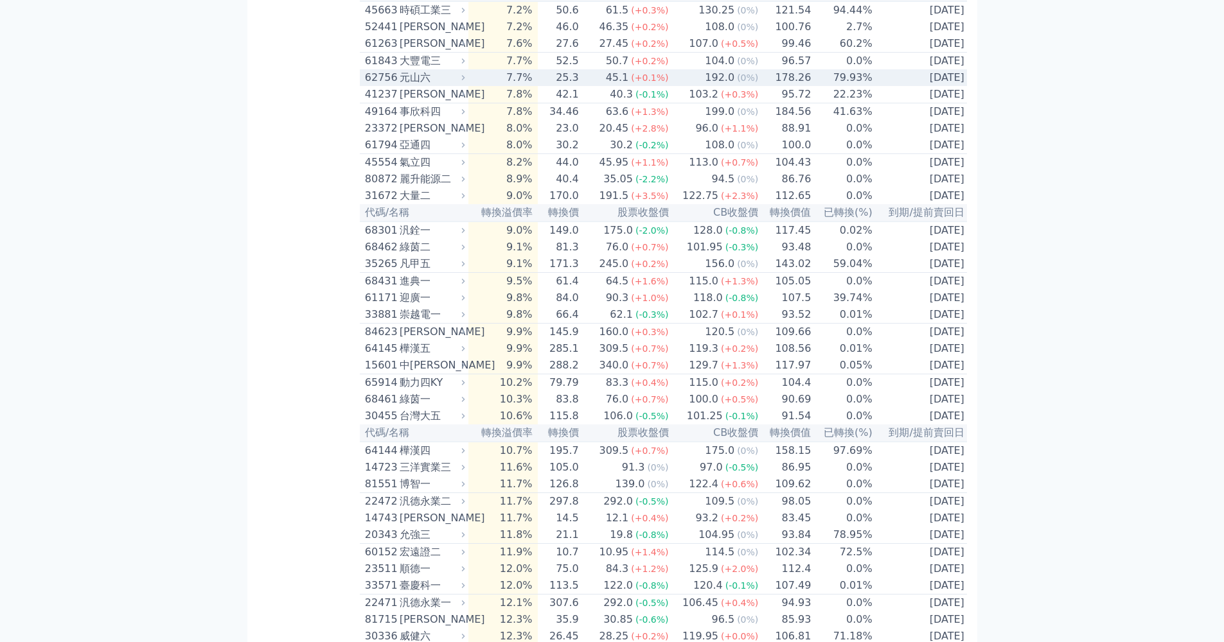
click at [723, 85] on div "192.0" at bounding box center [719, 77] width 35 height 15
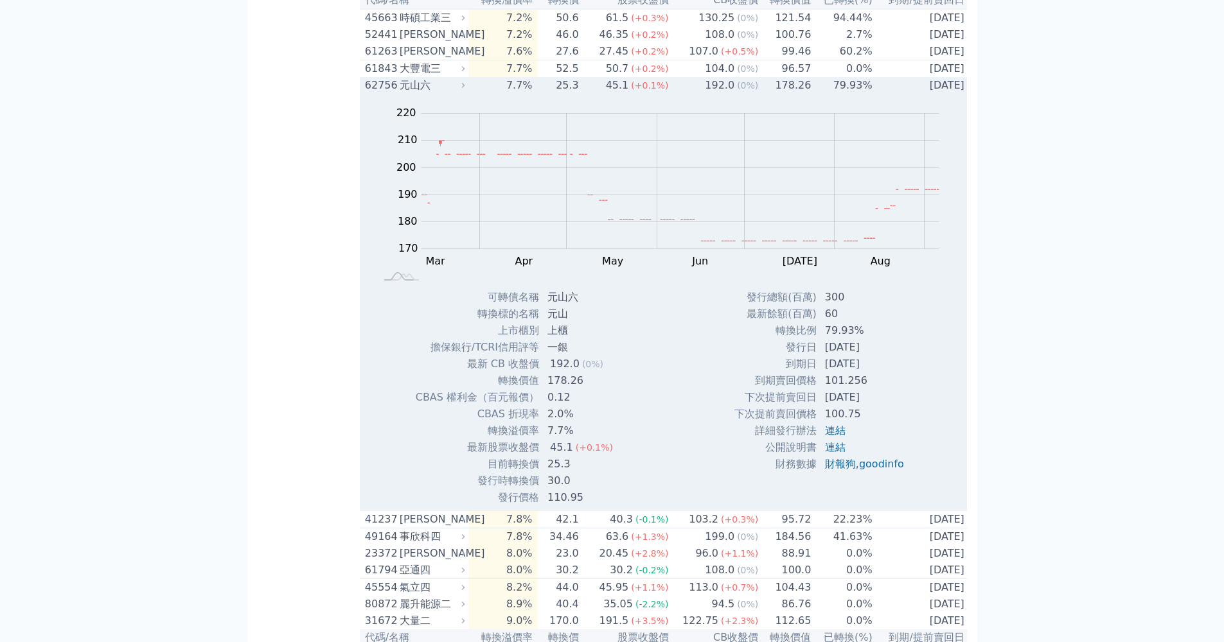
scroll to position [3524, 0]
click at [728, 96] on div "192.0" at bounding box center [719, 87] width 35 height 15
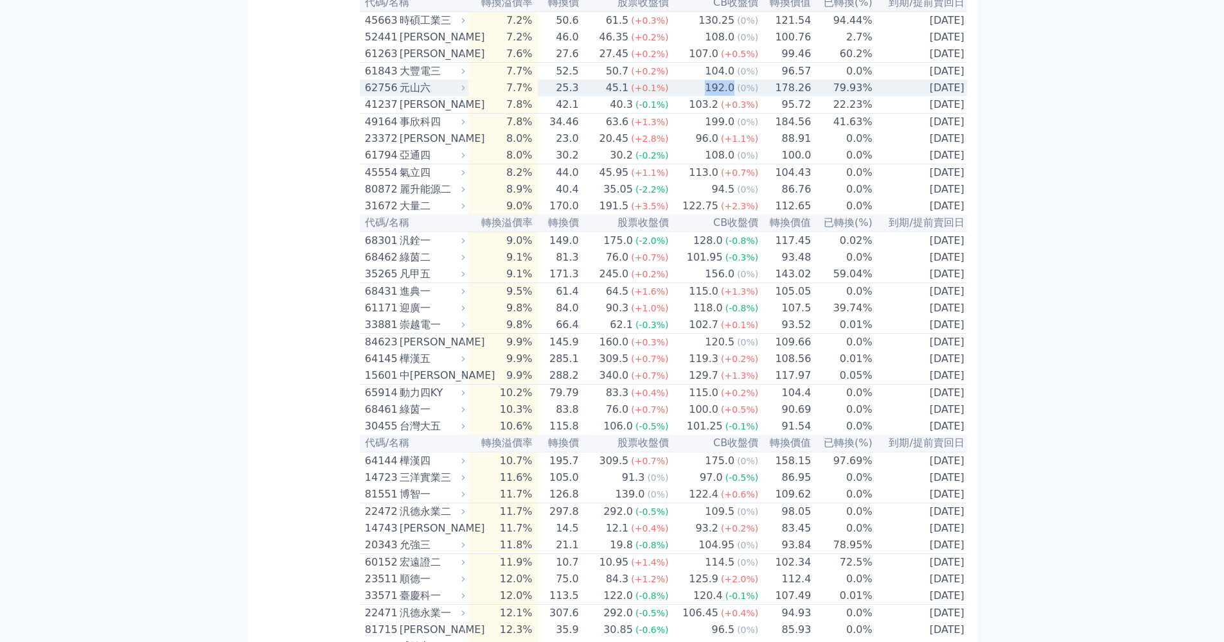
click at [728, 96] on div "192.0" at bounding box center [719, 87] width 35 height 15
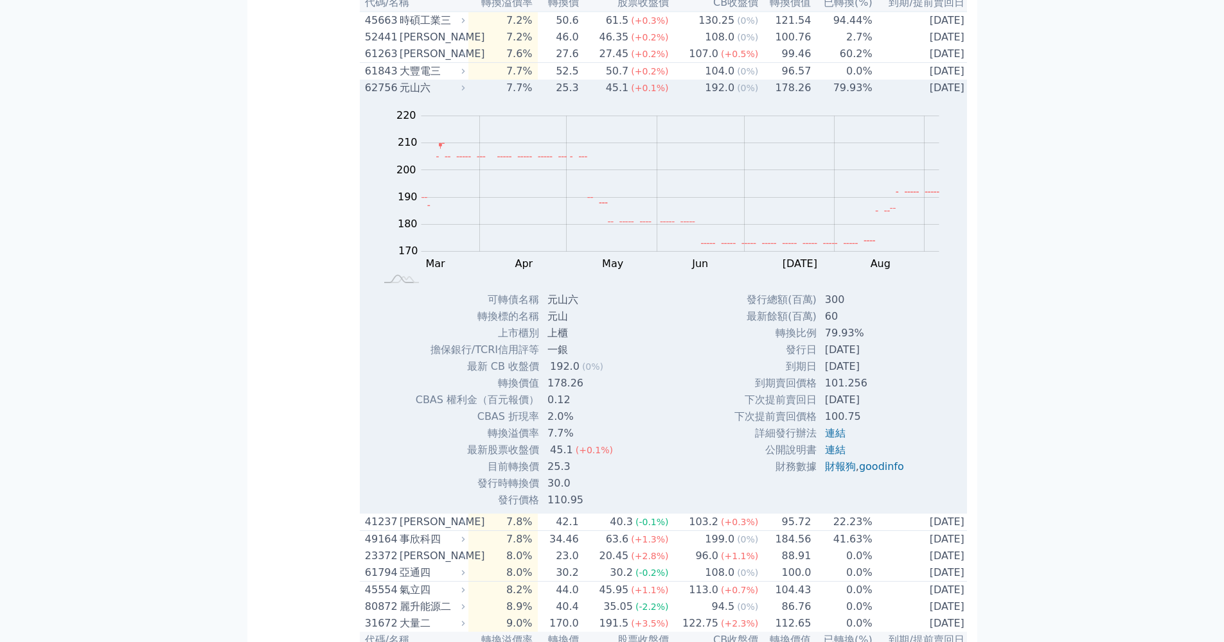
click at [771, 96] on td "178.26" at bounding box center [785, 88] width 53 height 17
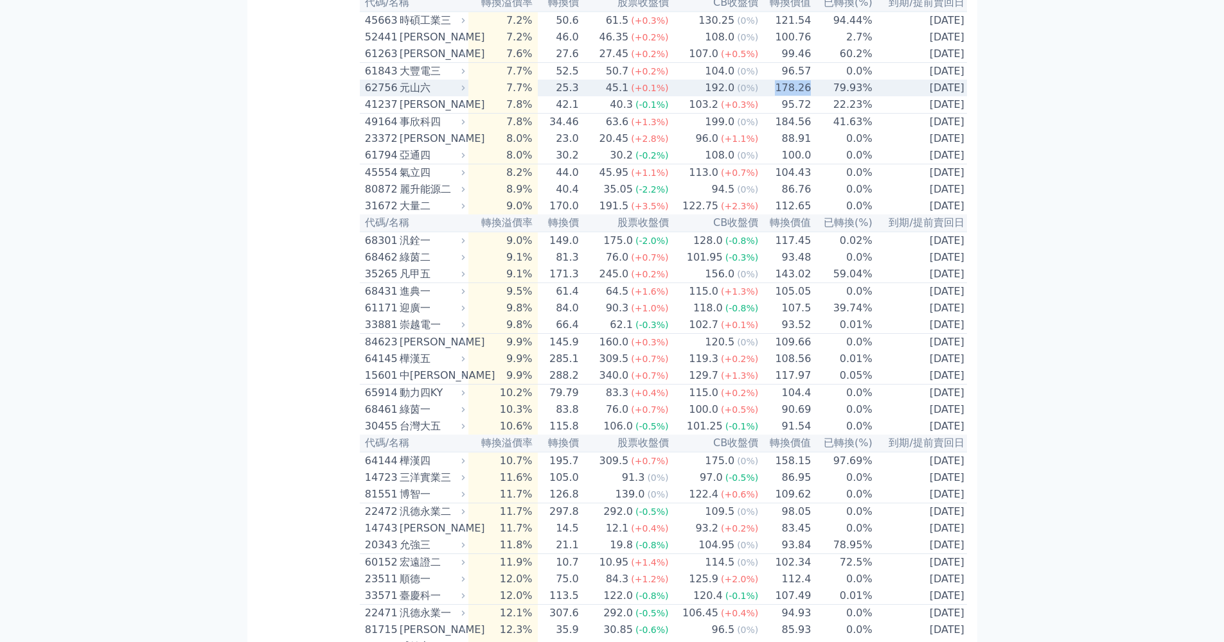
click at [771, 96] on td "178.26" at bounding box center [785, 88] width 53 height 17
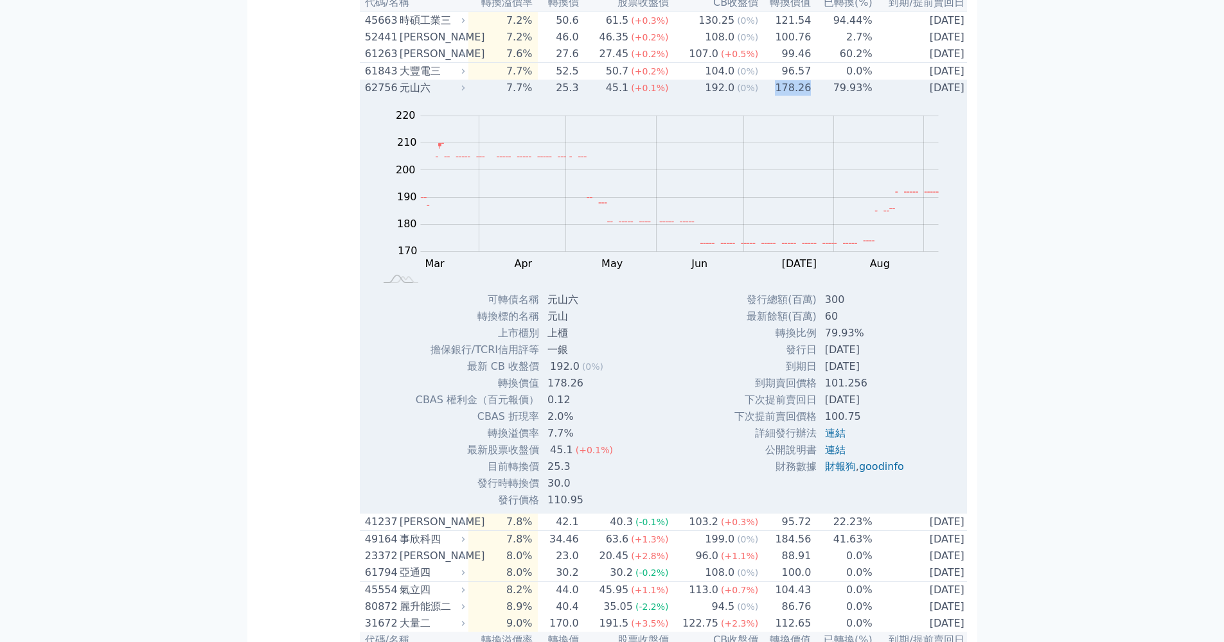
click at [759, 96] on td "178.26" at bounding box center [785, 88] width 53 height 17
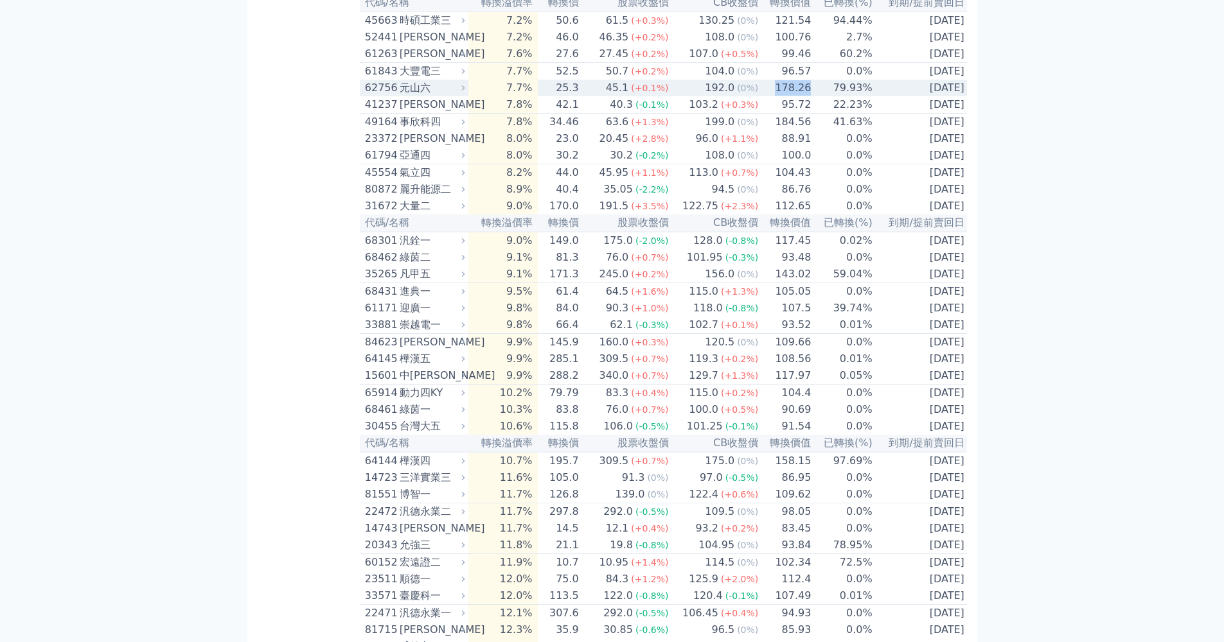
click at [759, 96] on td "178.26" at bounding box center [785, 88] width 53 height 17
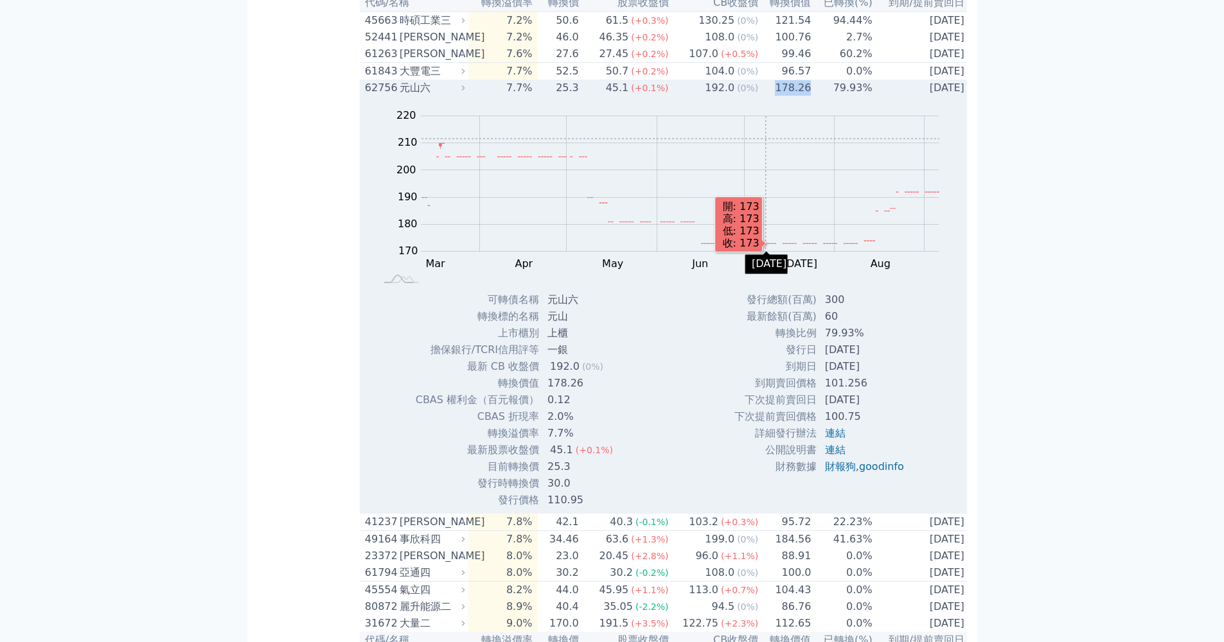
click at [763, 248] on rect "Chart" at bounding box center [680, 184] width 518 height 136
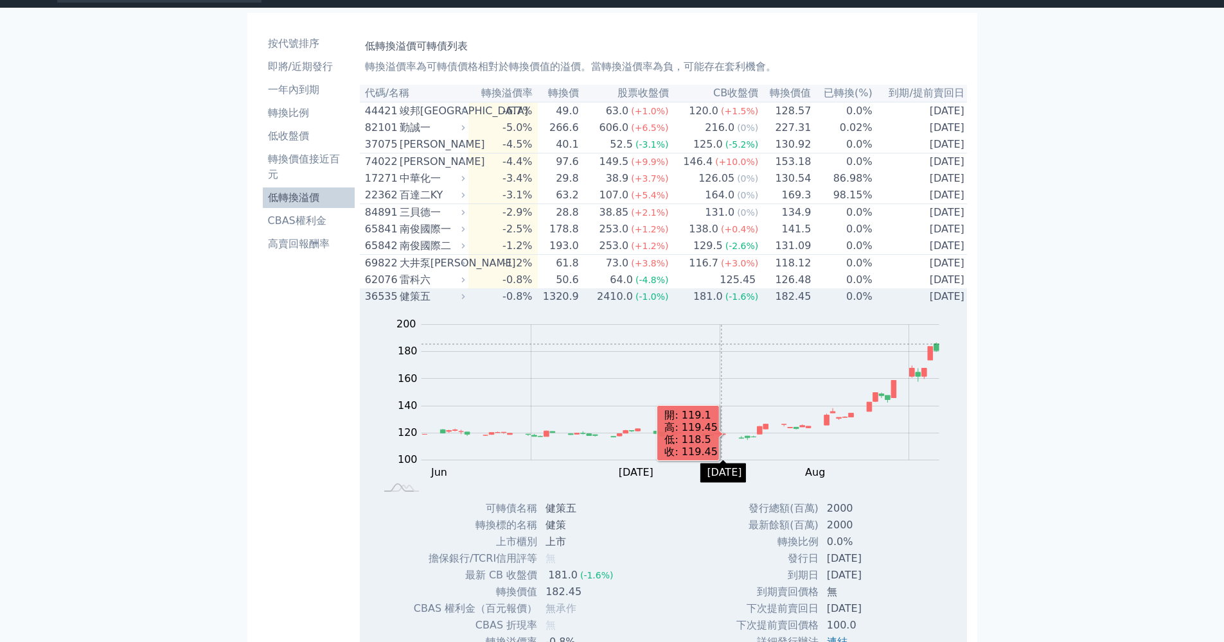
scroll to position [0, 0]
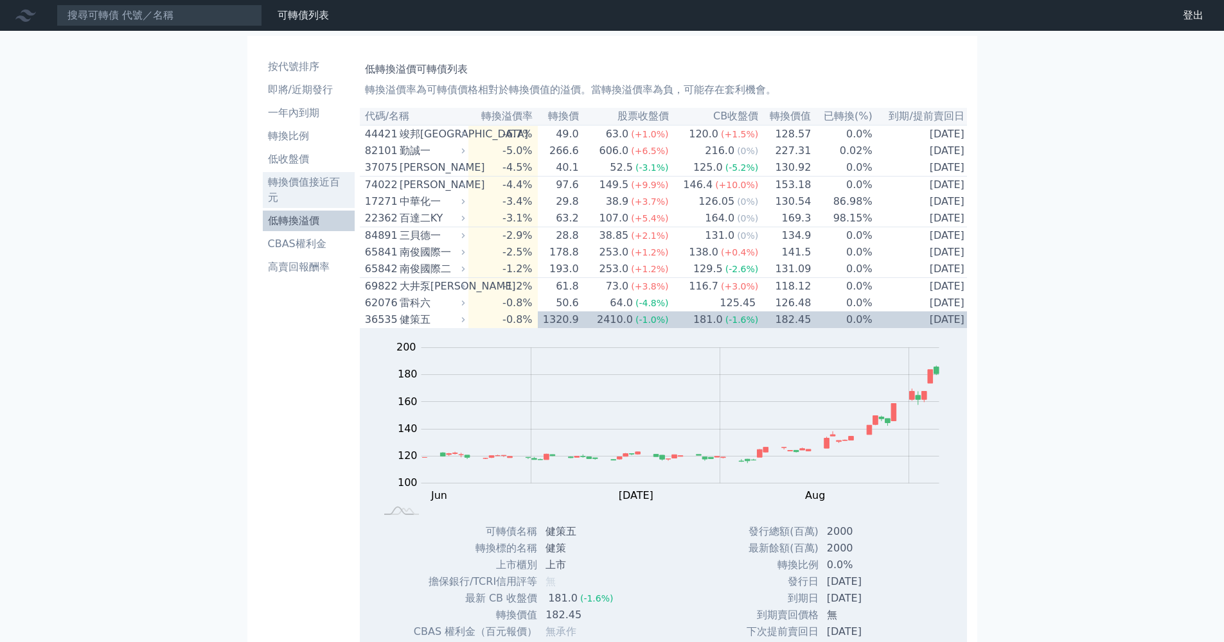
click at [321, 173] on link "轉換價值接近百元" at bounding box center [309, 190] width 92 height 36
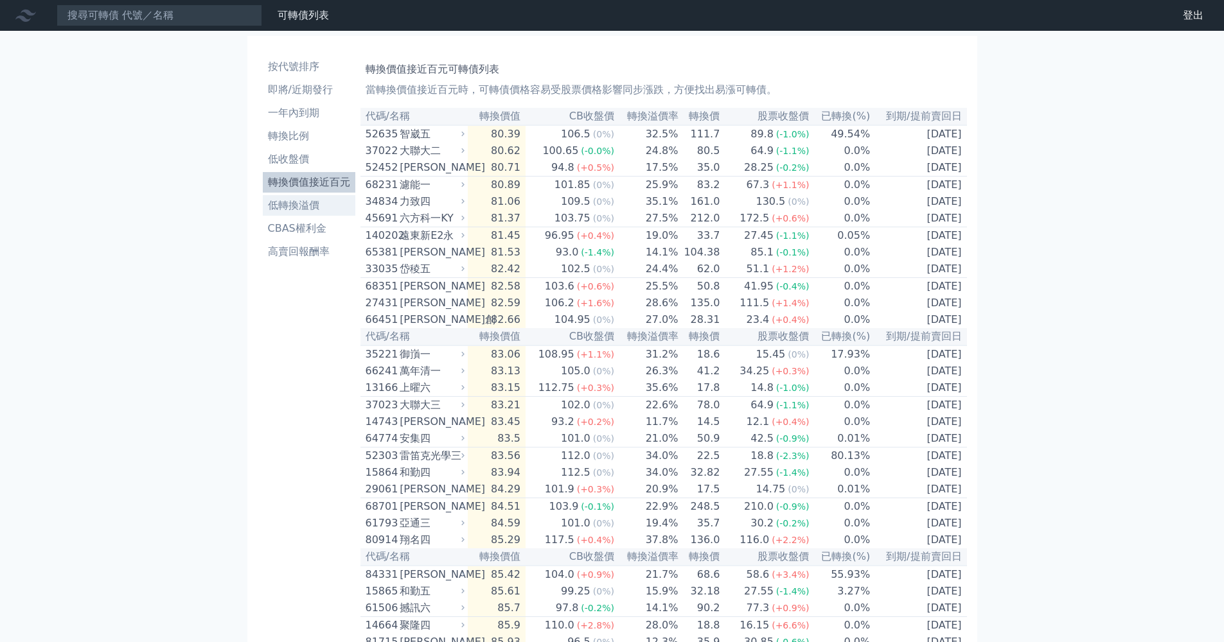
click at [311, 210] on li "低轉換溢價" at bounding box center [309, 205] width 93 height 15
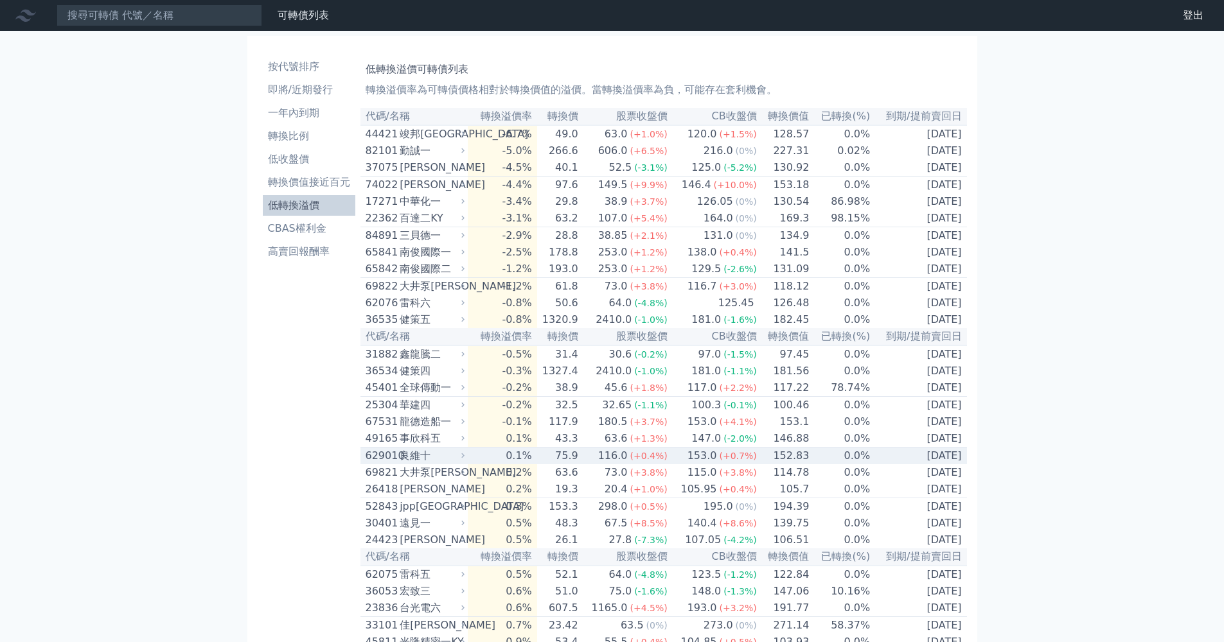
click at [434, 464] on div "良維十" at bounding box center [431, 455] width 62 height 15
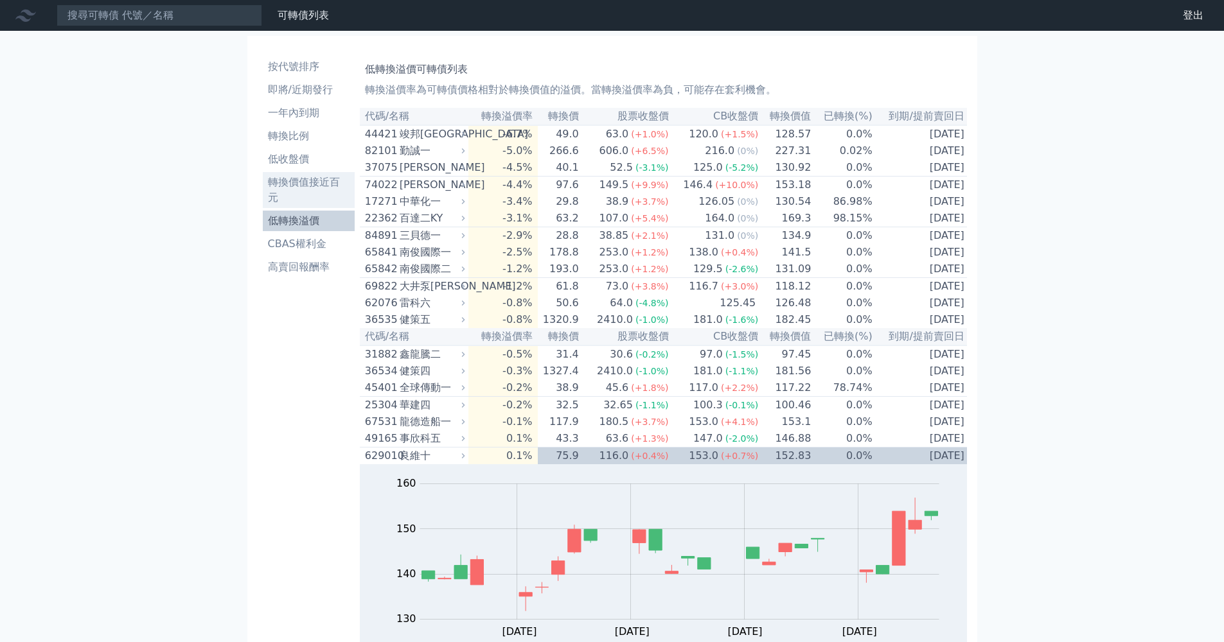
click at [300, 184] on li "轉換價值接近百元" at bounding box center [309, 190] width 92 height 31
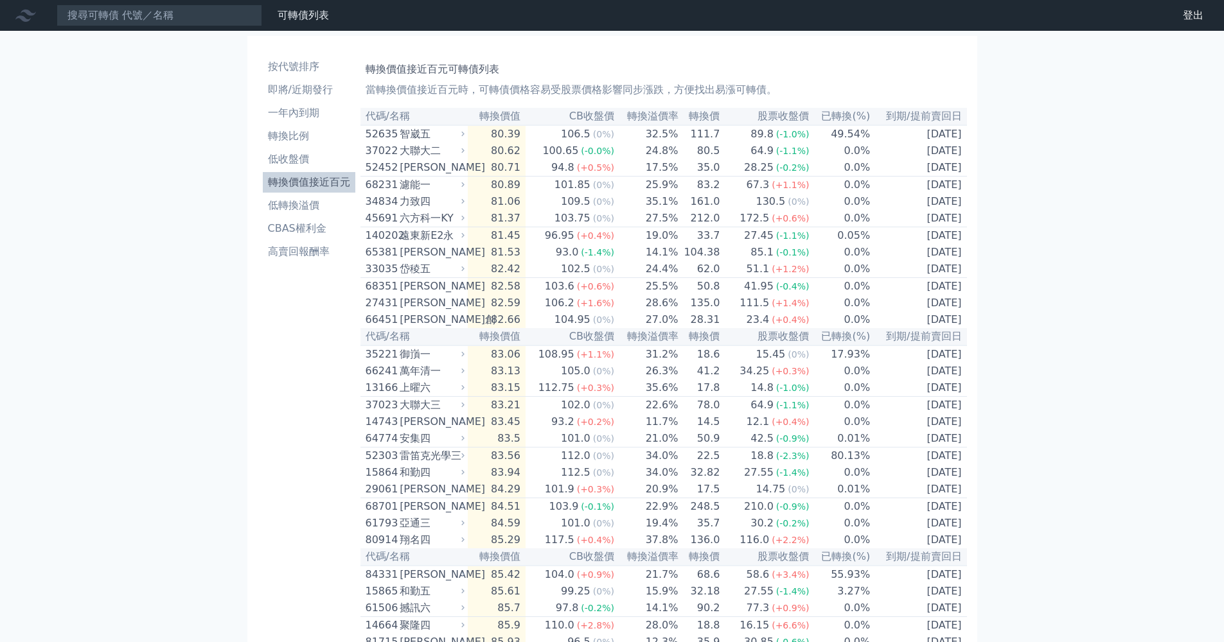
click at [614, 114] on th "CB收盤價" at bounding box center [570, 116] width 89 height 17
drag, startPoint x: 745, startPoint y: 102, endPoint x: 761, endPoint y: 101, distance: 16.8
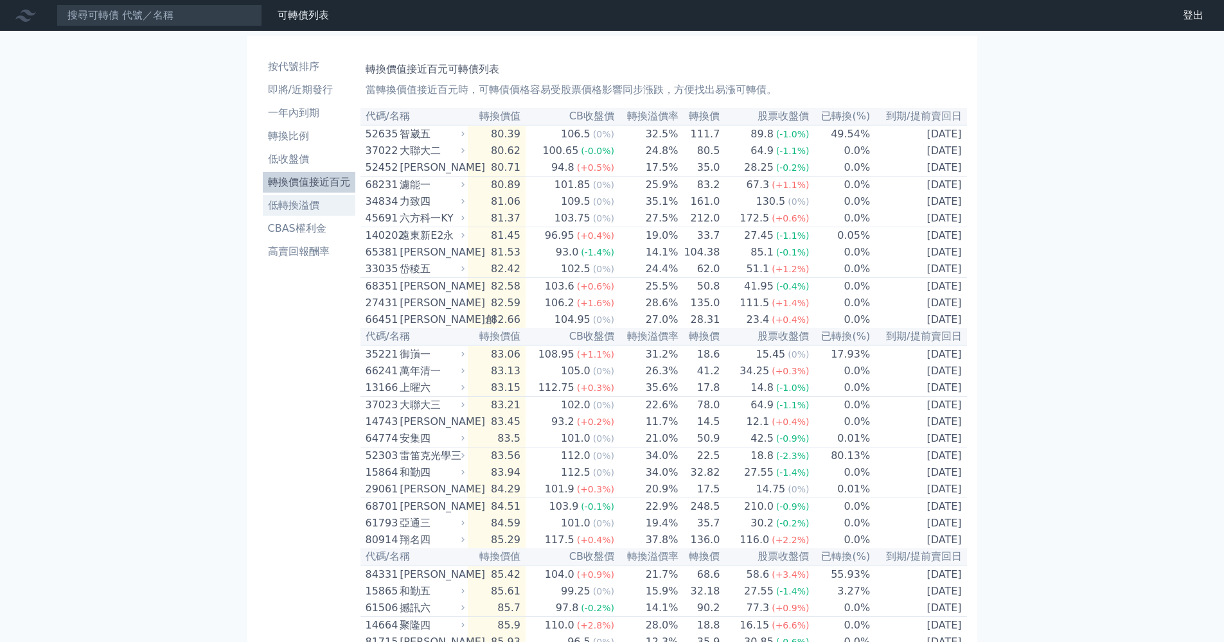
click at [317, 199] on li "低轉換溢價" at bounding box center [309, 205] width 93 height 15
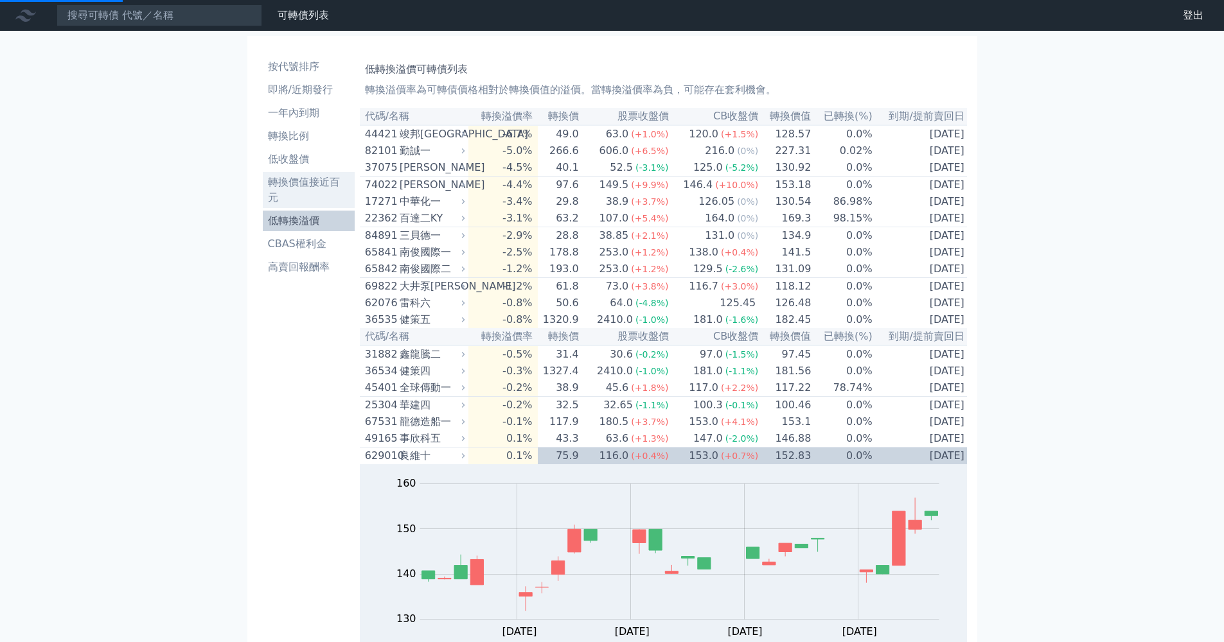
click at [327, 186] on li "轉換價值接近百元" at bounding box center [309, 190] width 92 height 31
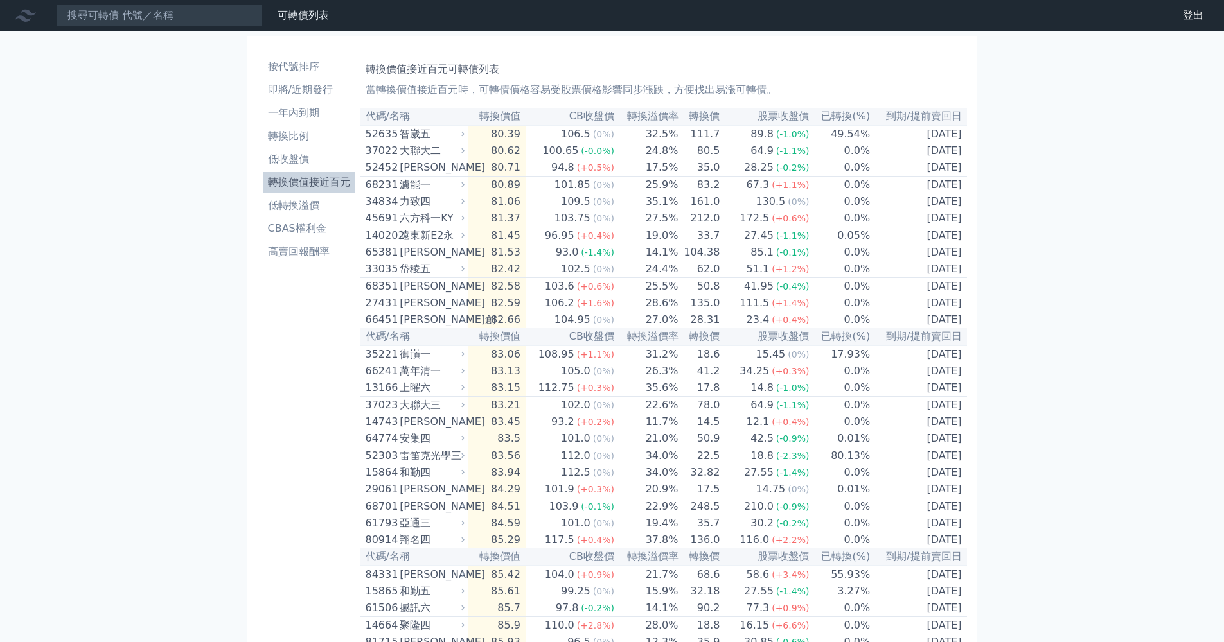
click at [757, 119] on th "股票收盤價" at bounding box center [764, 116] width 89 height 17
click at [323, 195] on ul "按代號排序 即將/近期發行 一年內到期 轉換比例 低收盤價 轉換價值接近百元 低轉換溢價 CBAS權利金 高賣回報酬率" at bounding box center [309, 160] width 93 height 206
click at [321, 198] on li "低轉換溢價" at bounding box center [309, 205] width 93 height 15
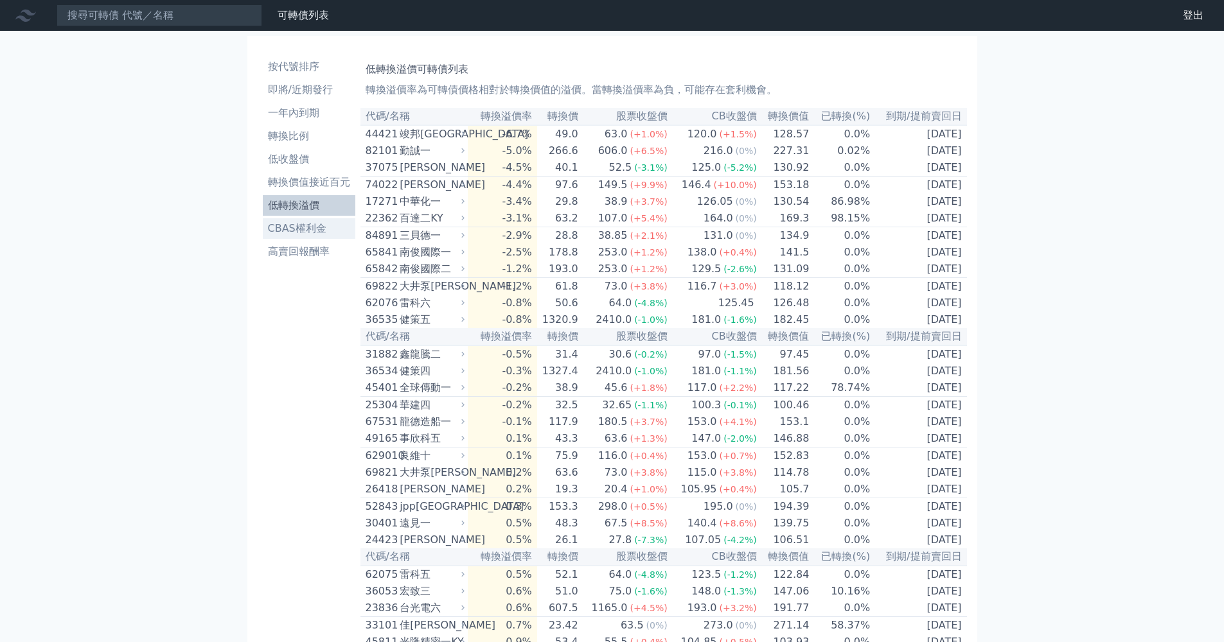
click at [316, 231] on li "CBAS權利金" at bounding box center [309, 228] width 93 height 15
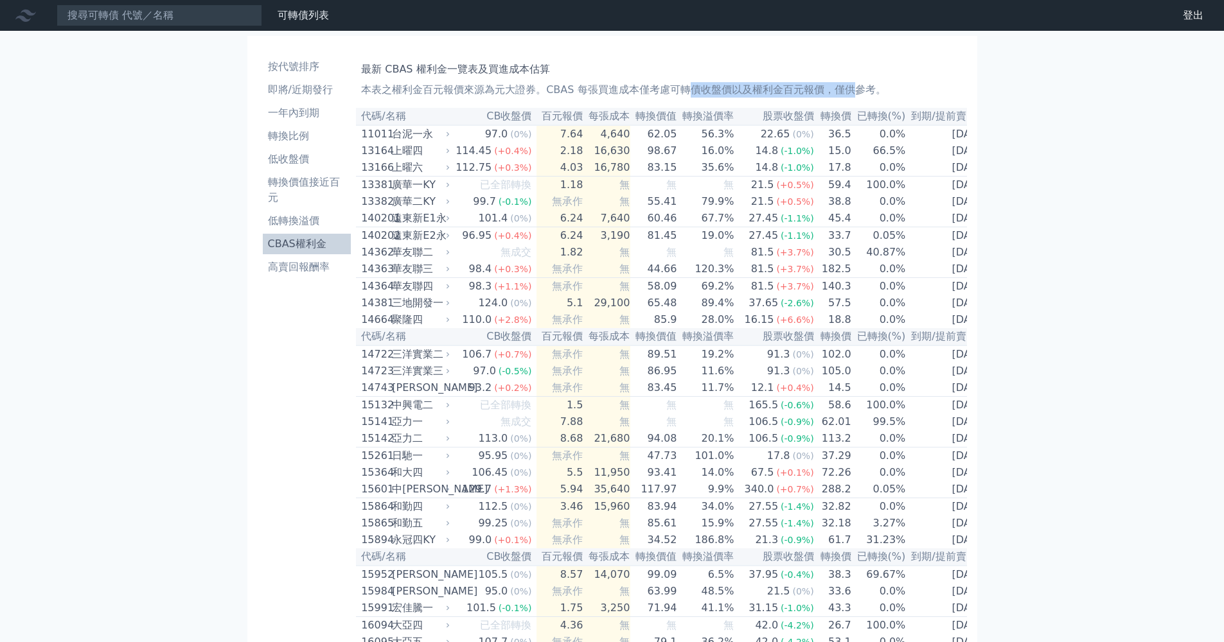
drag, startPoint x: 691, startPoint y: 91, endPoint x: 838, endPoint y: 85, distance: 147.3
click at [838, 85] on p "本表之權利金百元報價來源為元大證券。CBAS 每張買進成本僅考慮可轉債收盤價以及權利金百元報價，僅供參考。" at bounding box center [661, 89] width 600 height 15
click at [325, 119] on li "一年內到期" at bounding box center [307, 112] width 89 height 15
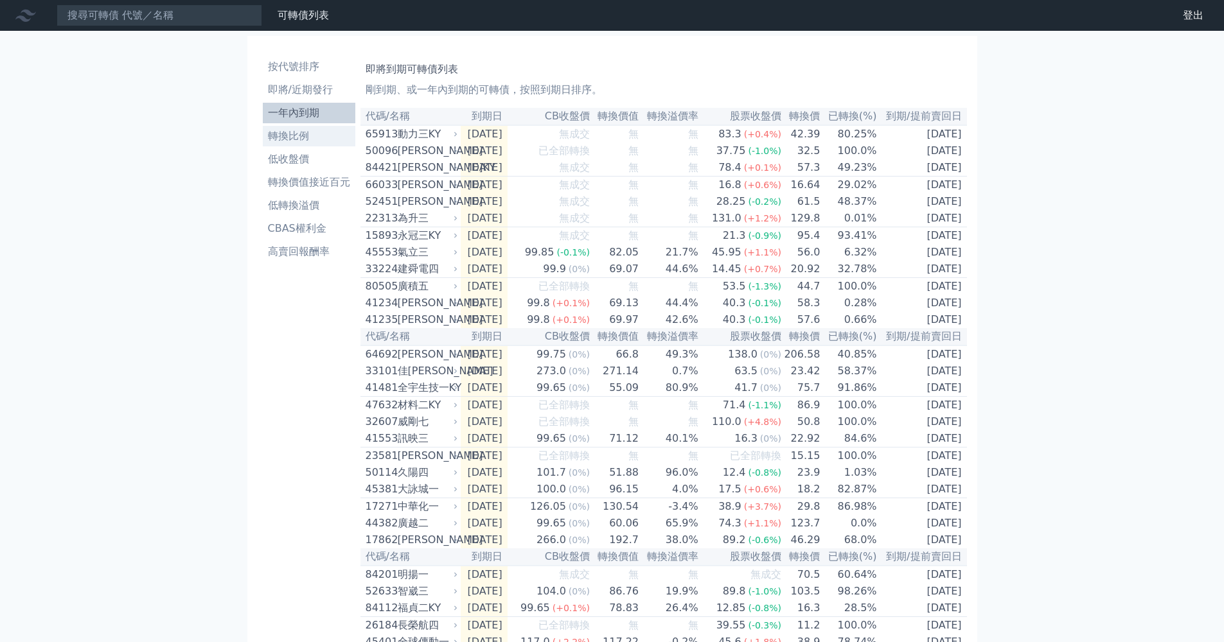
click at [319, 141] on li "轉換比例" at bounding box center [309, 135] width 93 height 15
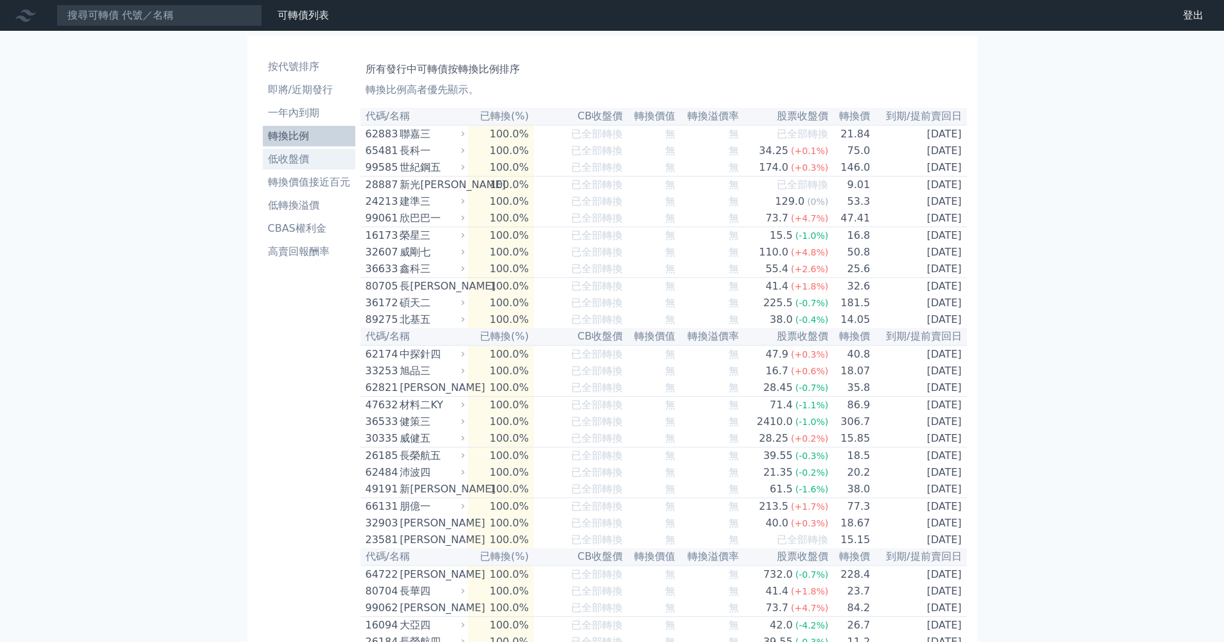
click at [333, 165] on li "低收盤價" at bounding box center [309, 159] width 93 height 15
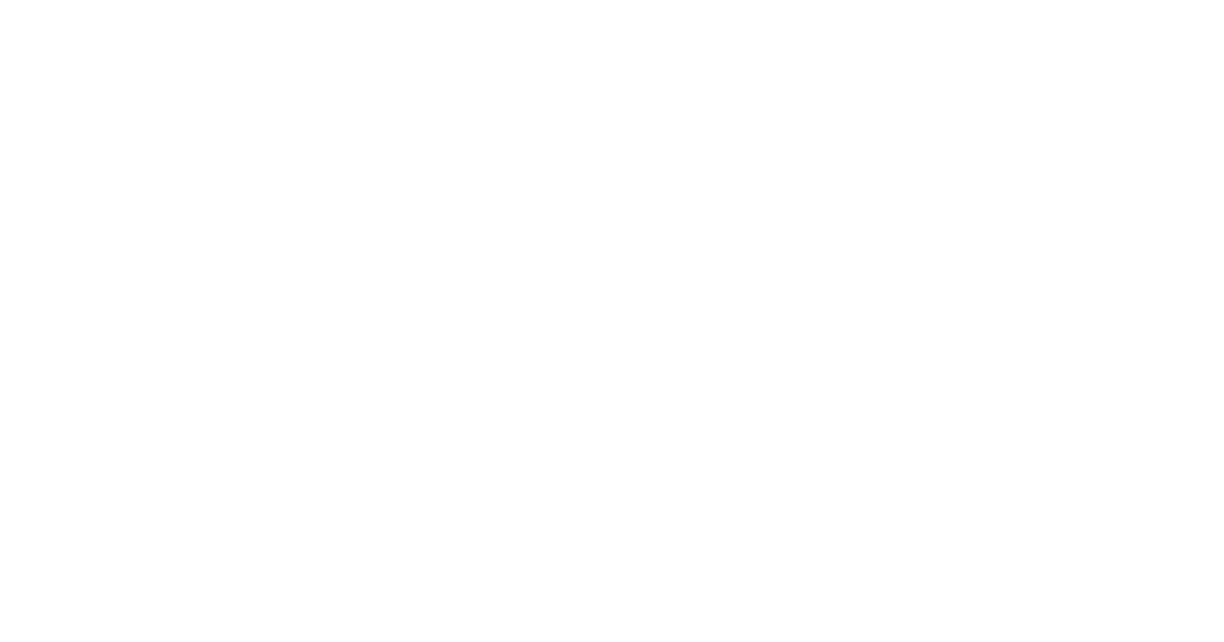
click li "轉換價值接近百元"
click td "80.39"
click div "大聯大二"
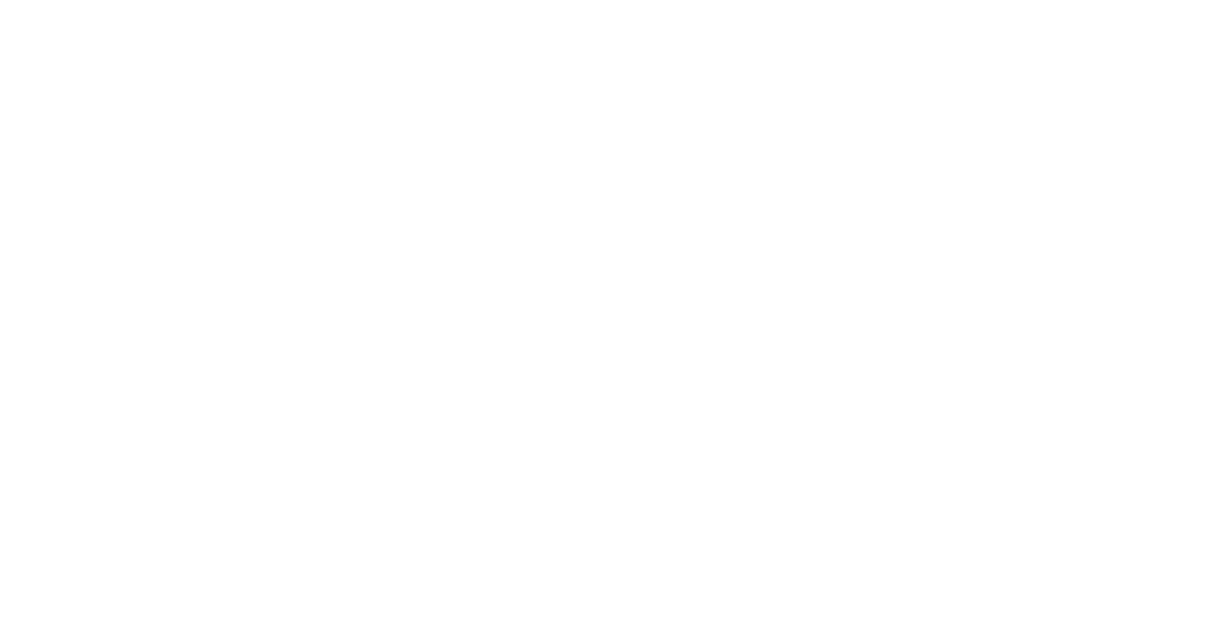
click div "[PERSON_NAME]"
click div "濾能一"
click div "力致四"
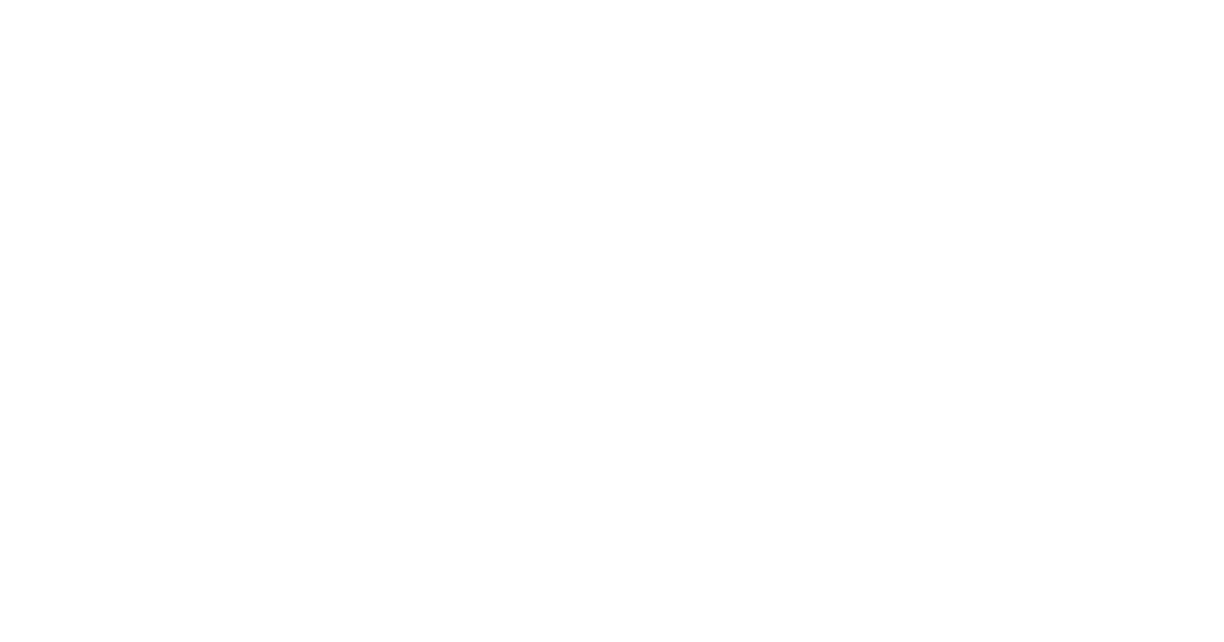
scroll to position [2248, 0]
click div "[PERSON_NAME]"
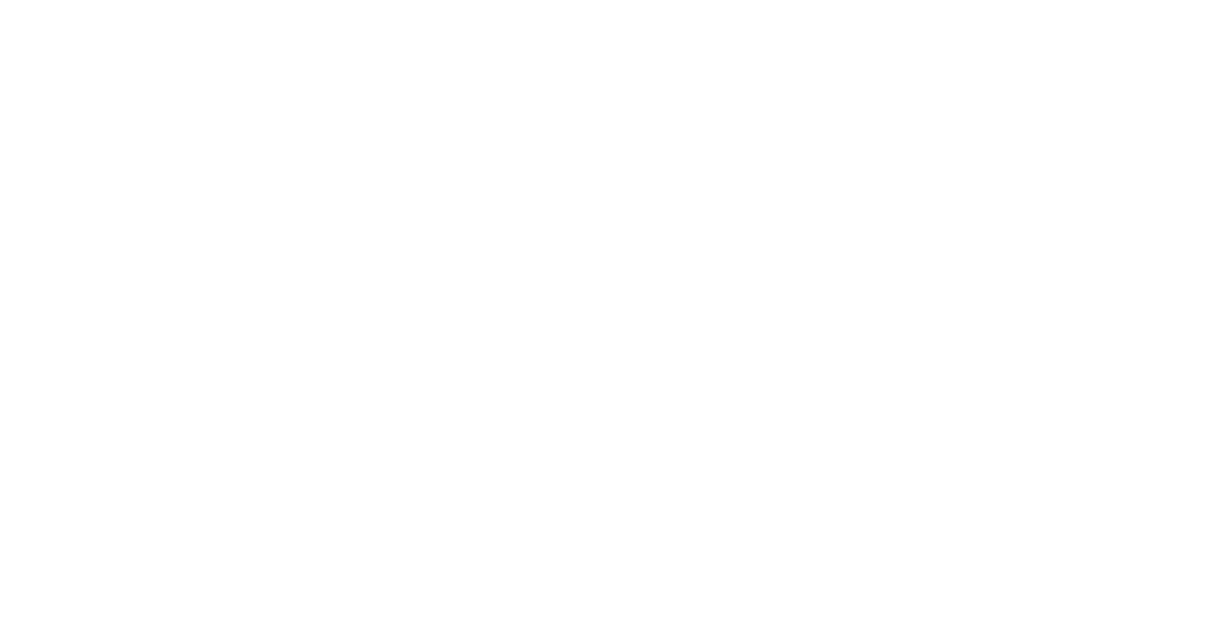
click div "和大四"
click div "豐藝四"
click div "群聯二"
